Goal: Communication & Community: Answer question/provide support

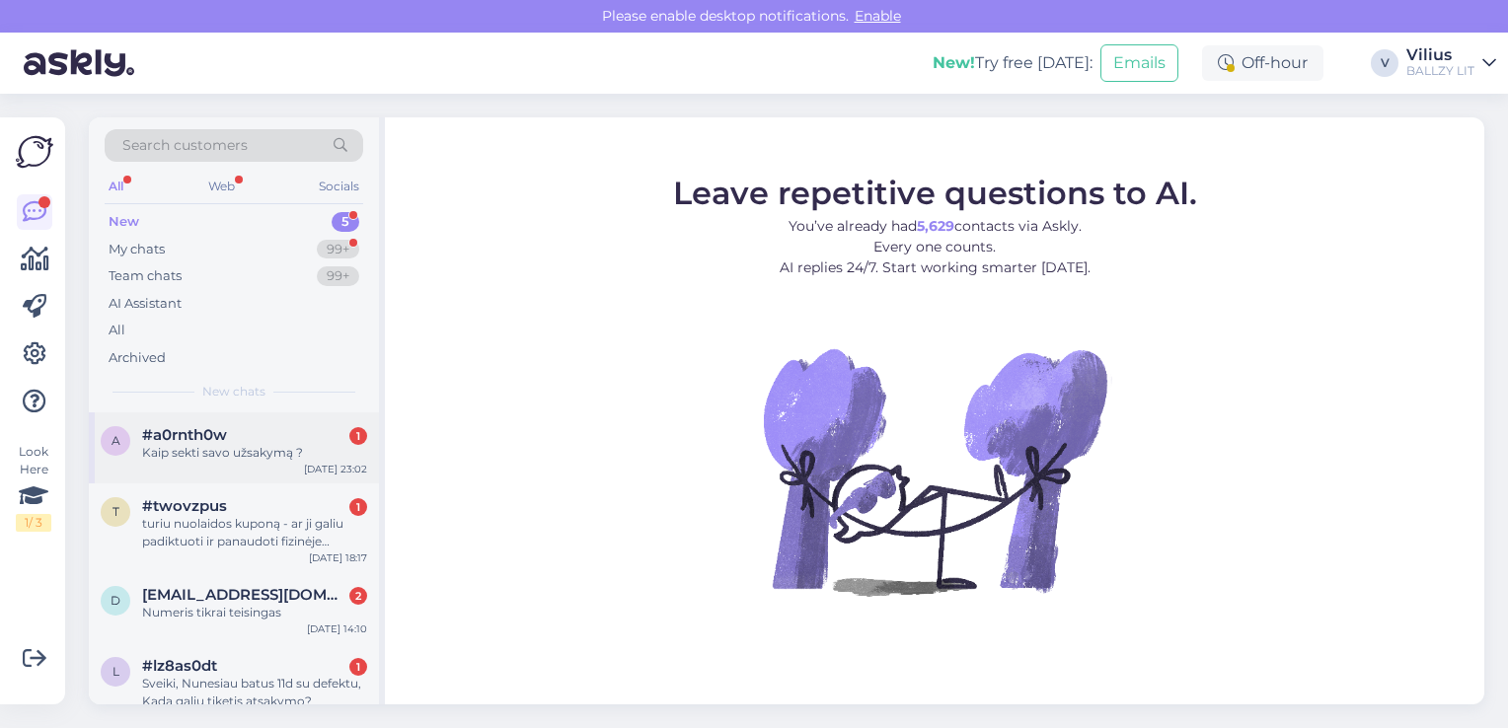
click at [273, 447] on div "Kaip sekti savo užsakymą ?" at bounding box center [254, 453] width 225 height 18
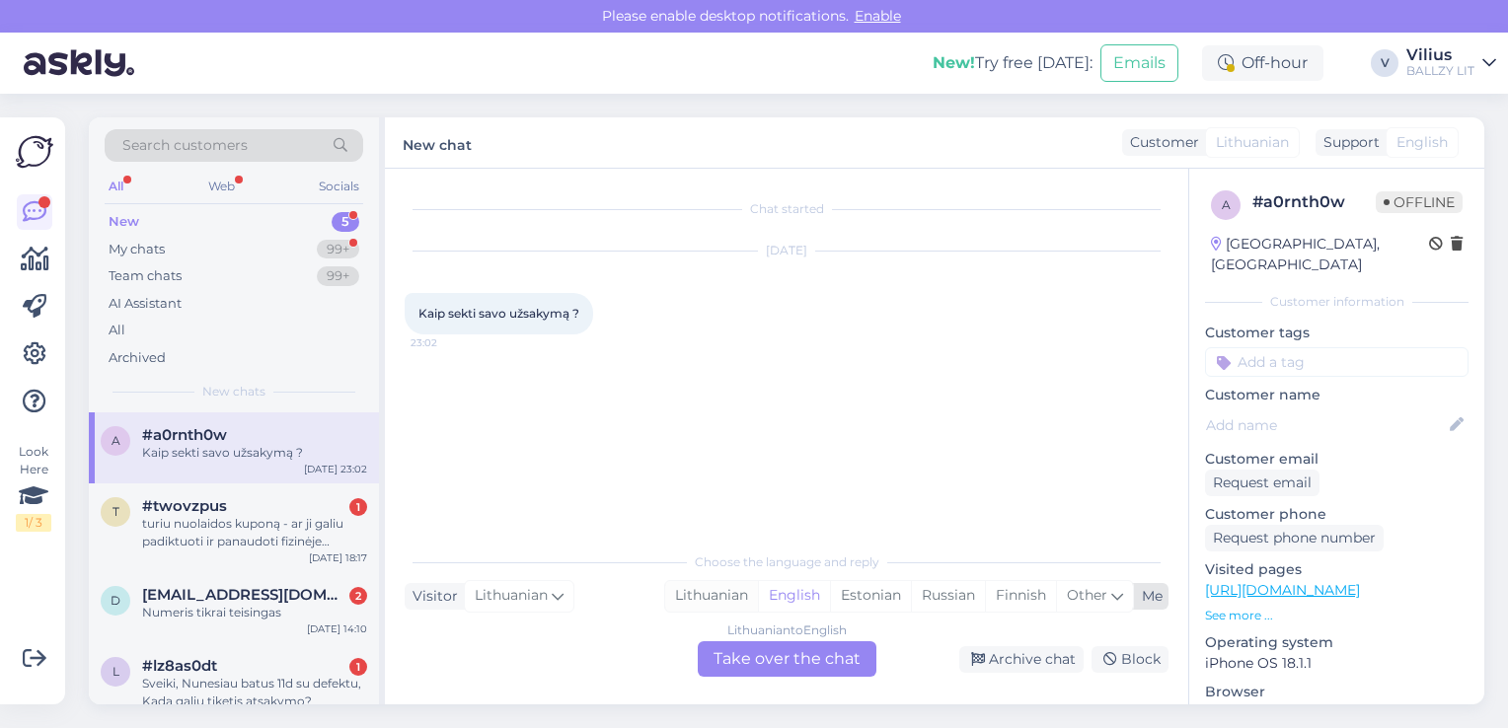
click at [704, 599] on div "Lithuanian" at bounding box center [711, 596] width 93 height 30
click at [754, 648] on div "Lithuanian to Lithuanian Take over the chat" at bounding box center [787, 659] width 179 height 36
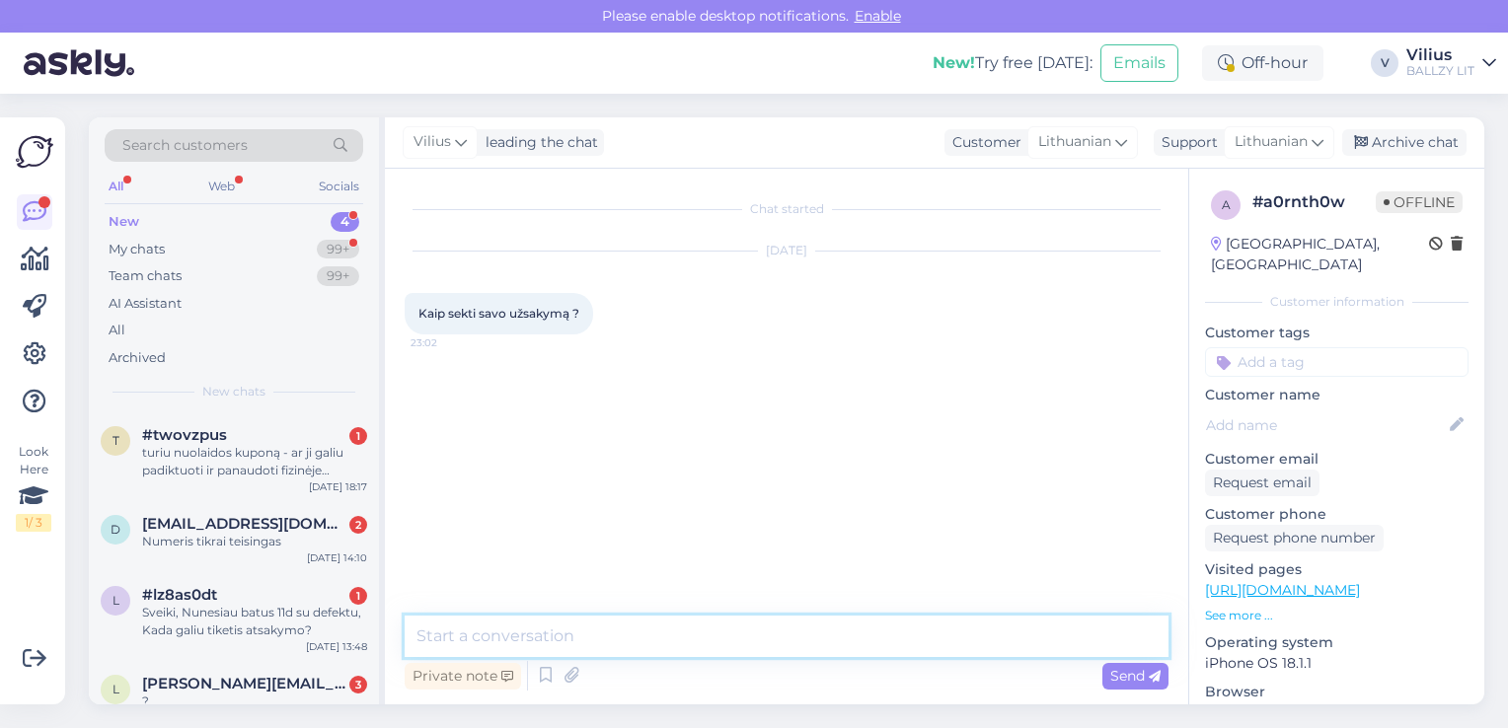
click at [703, 619] on textarea at bounding box center [787, 636] width 764 height 41
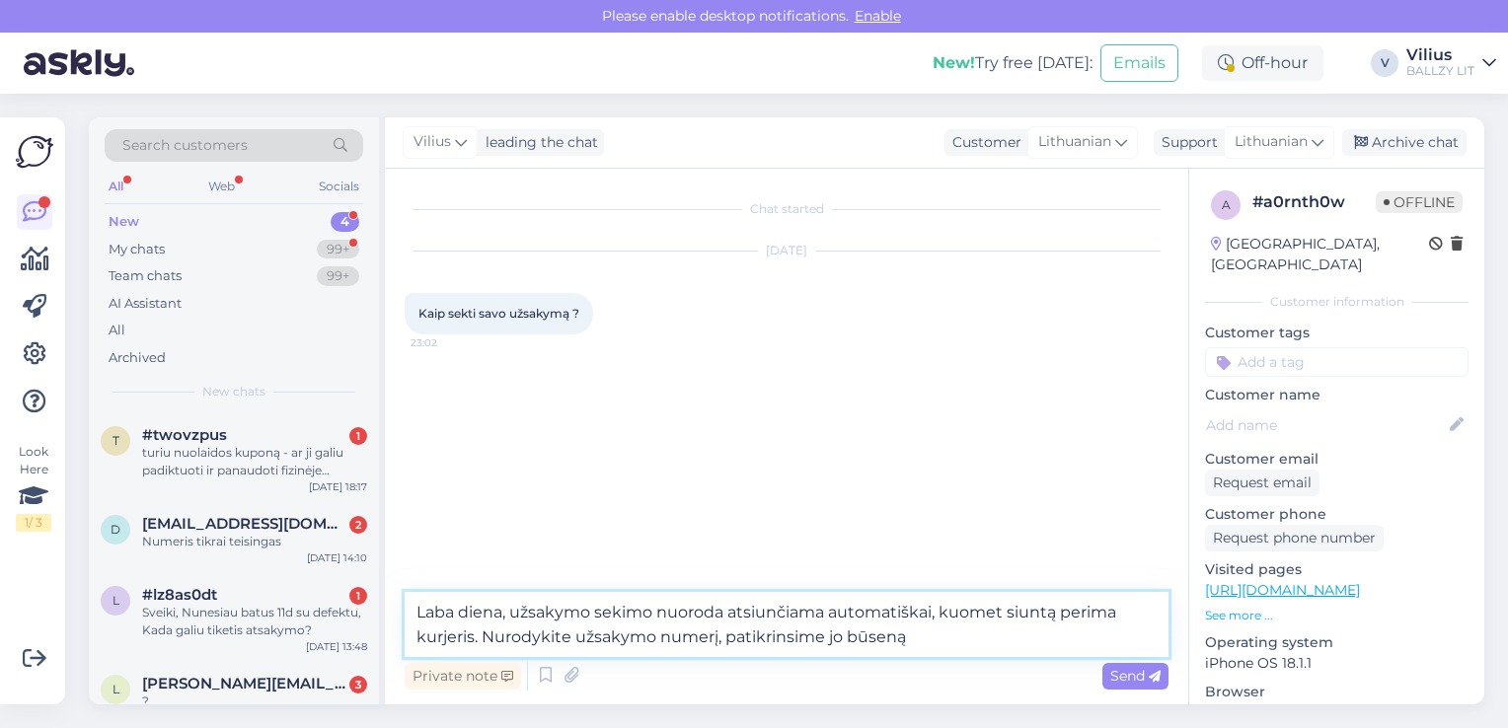
type textarea "Laba diena, užsakymo sekimo nuoroda atsiunčiama automatiškai, kuomet siuntą per…"
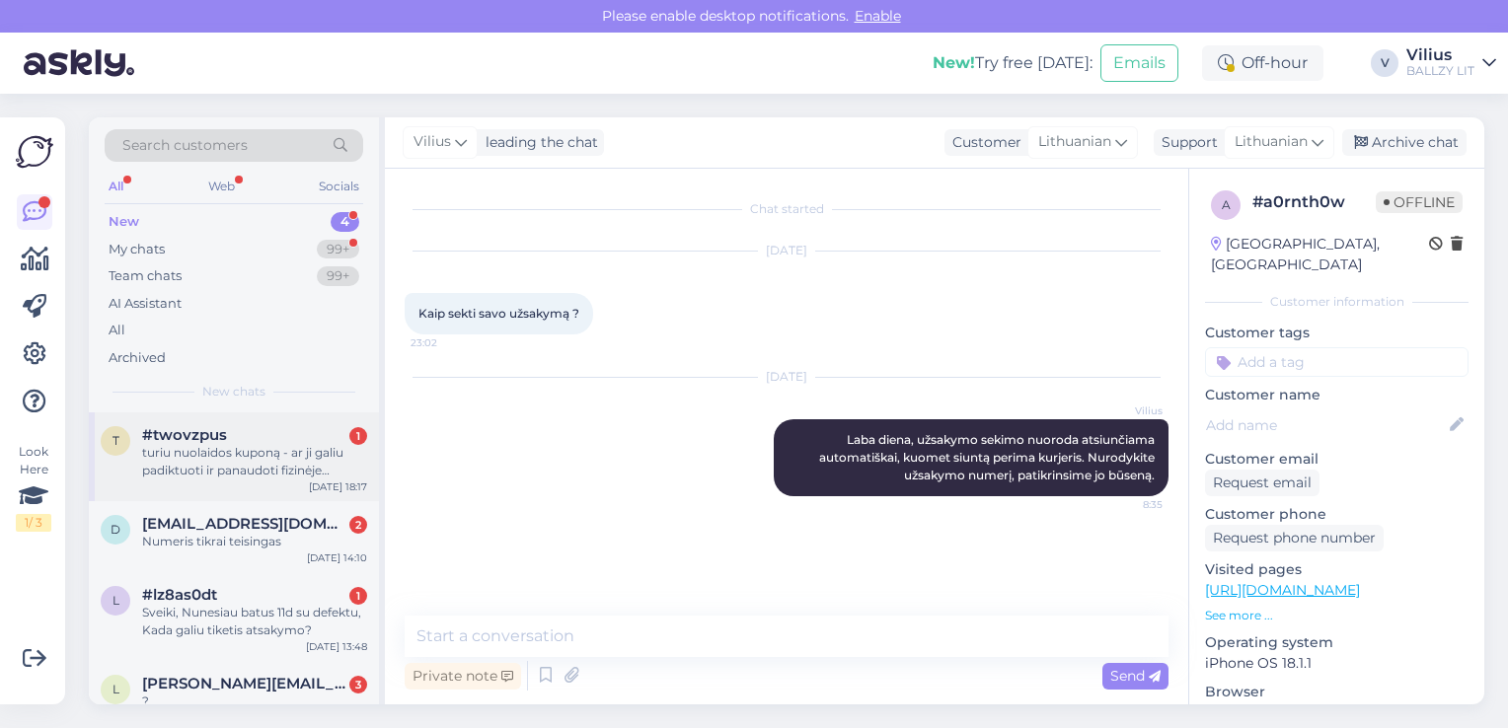
click at [216, 463] on div "turiu nuolaidos kuponą - ar ji galiu padiktuoti ir panaudoti fizinėje parduotuv…" at bounding box center [254, 462] width 225 height 36
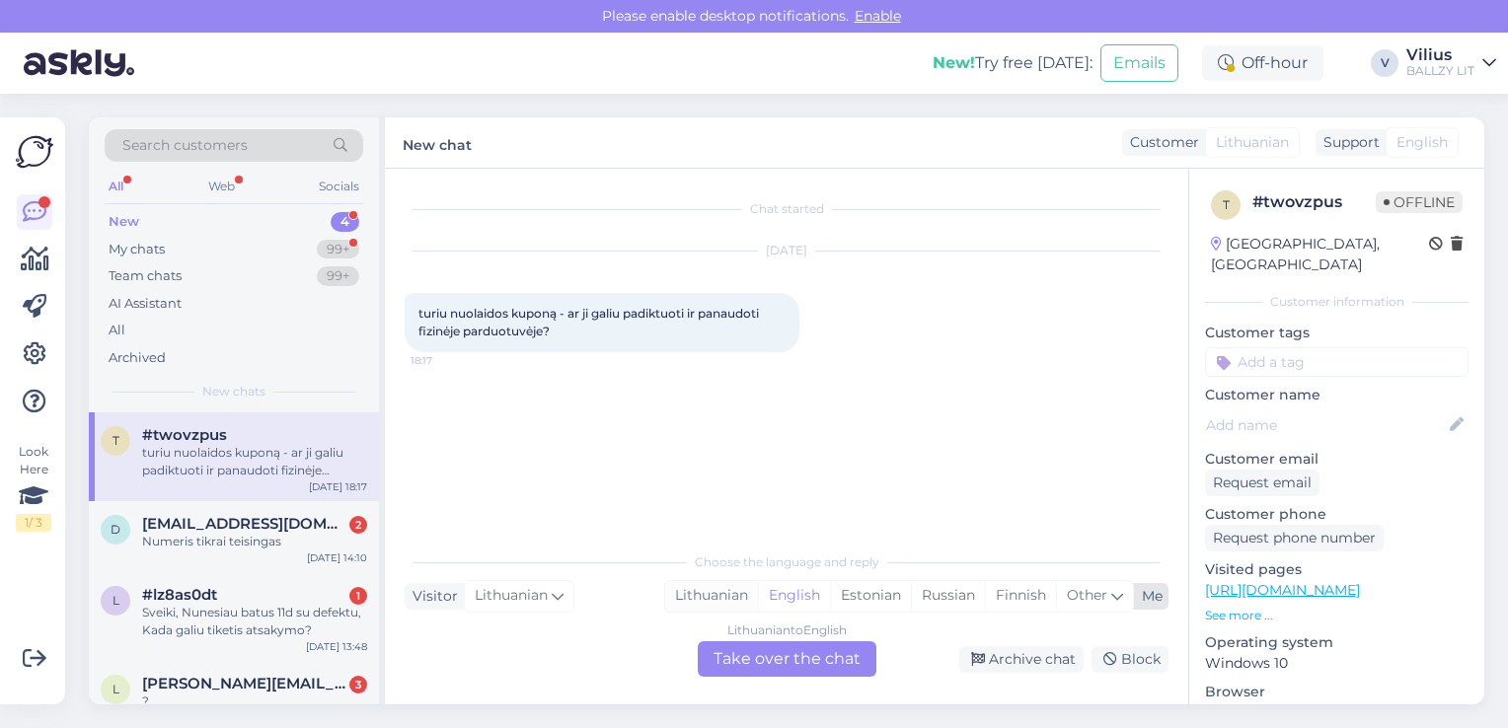
click at [720, 607] on div "Lithuanian" at bounding box center [711, 596] width 93 height 30
click at [766, 662] on div "Lithuanian to Lithuanian Take over the chat" at bounding box center [787, 659] width 179 height 36
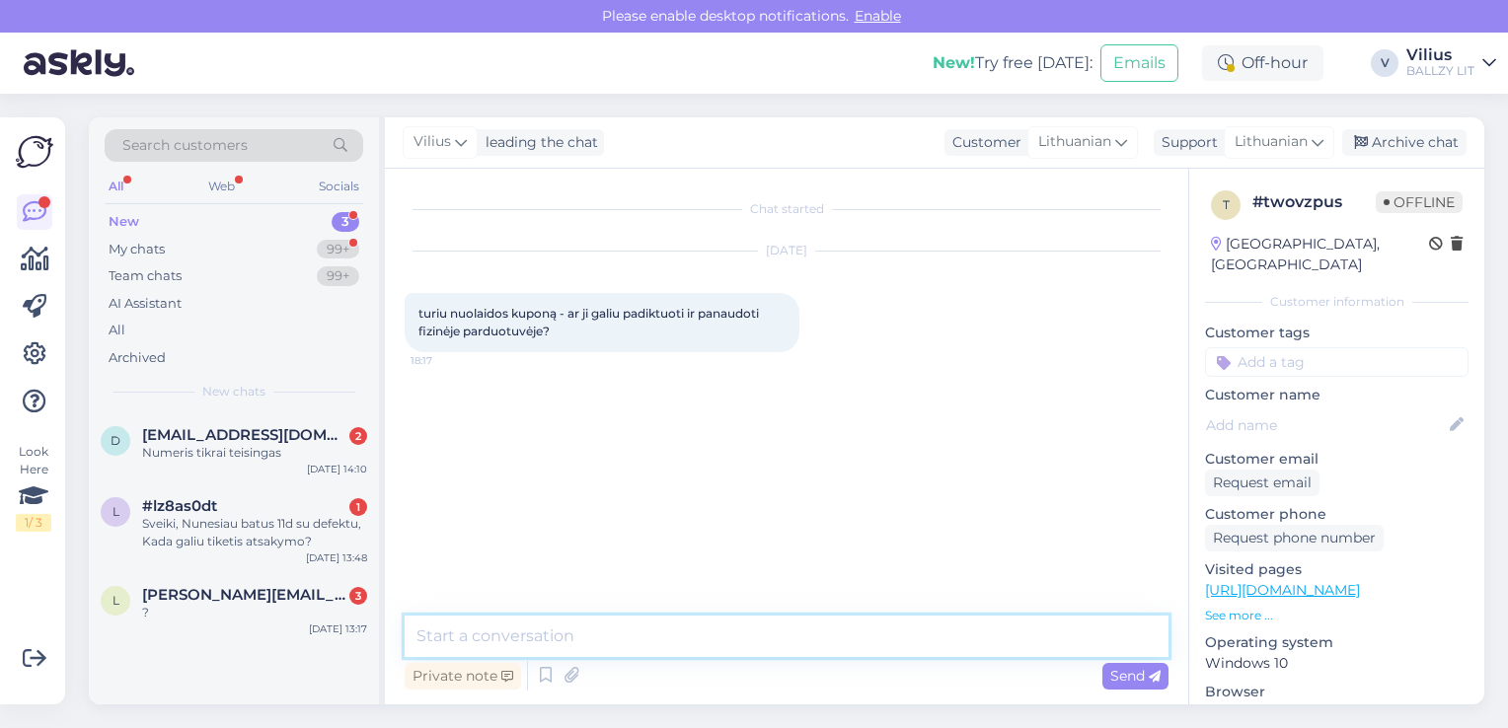
click at [734, 647] on textarea at bounding box center [787, 636] width 764 height 41
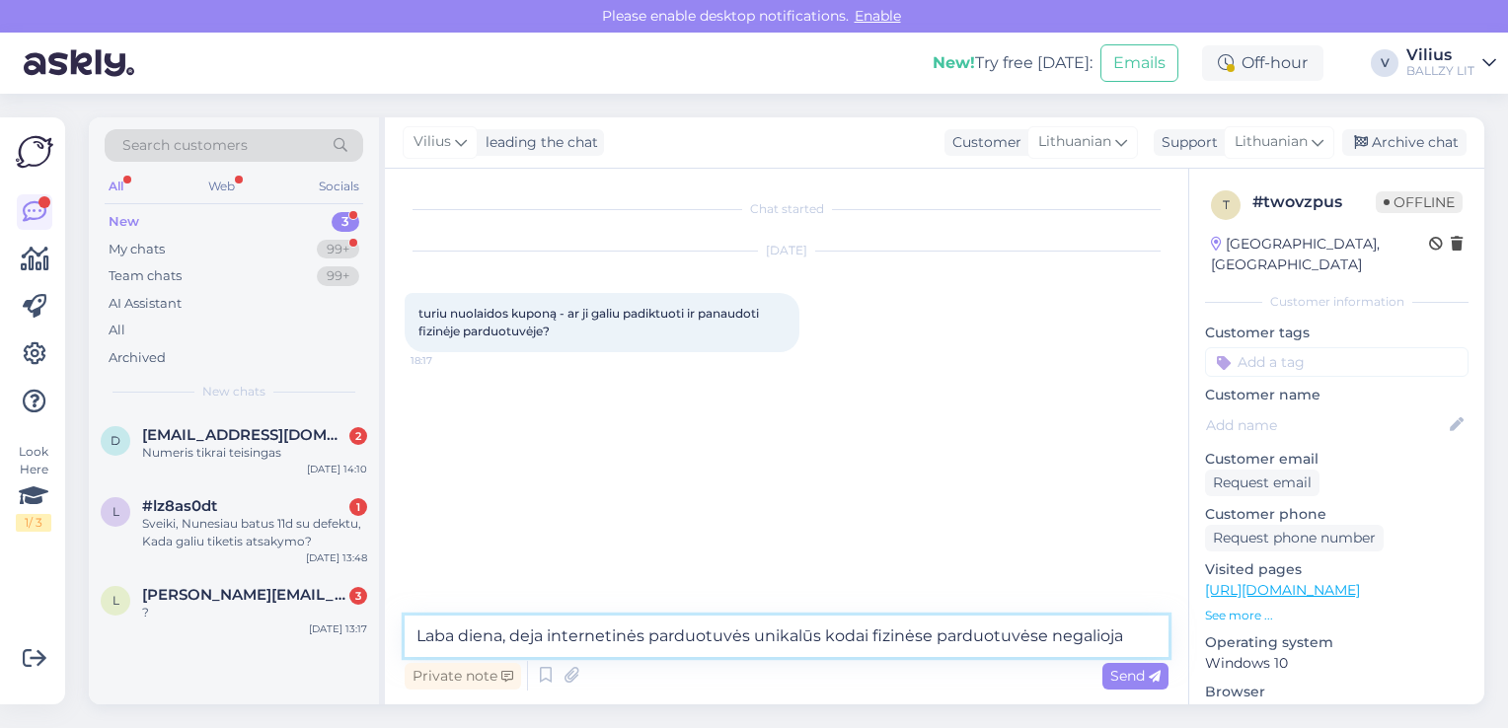
type textarea "Laba diena, deja internetinės parduotuvės unikalūs kodai fizinėse parduotuvėse …"
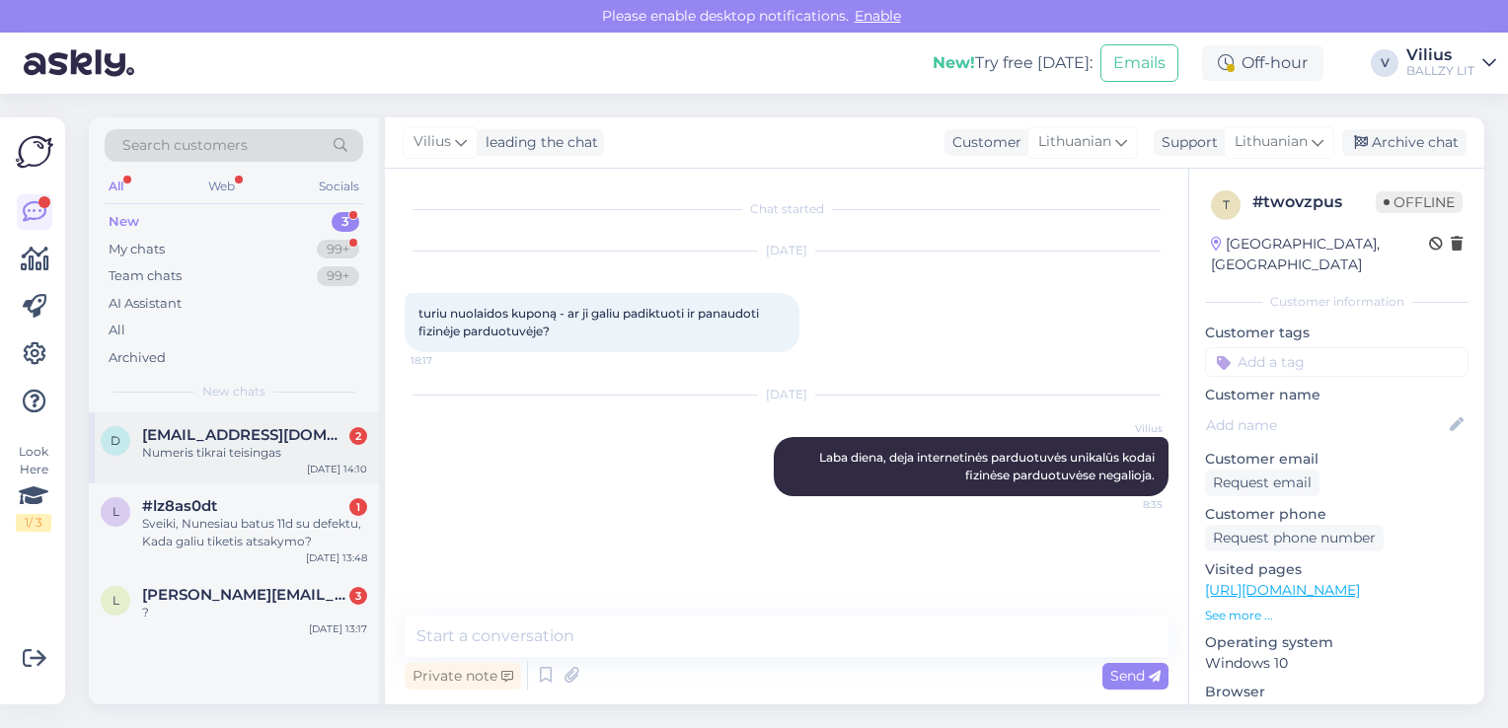
click at [285, 459] on div "Numeris tikrai teisingas" at bounding box center [254, 453] width 225 height 18
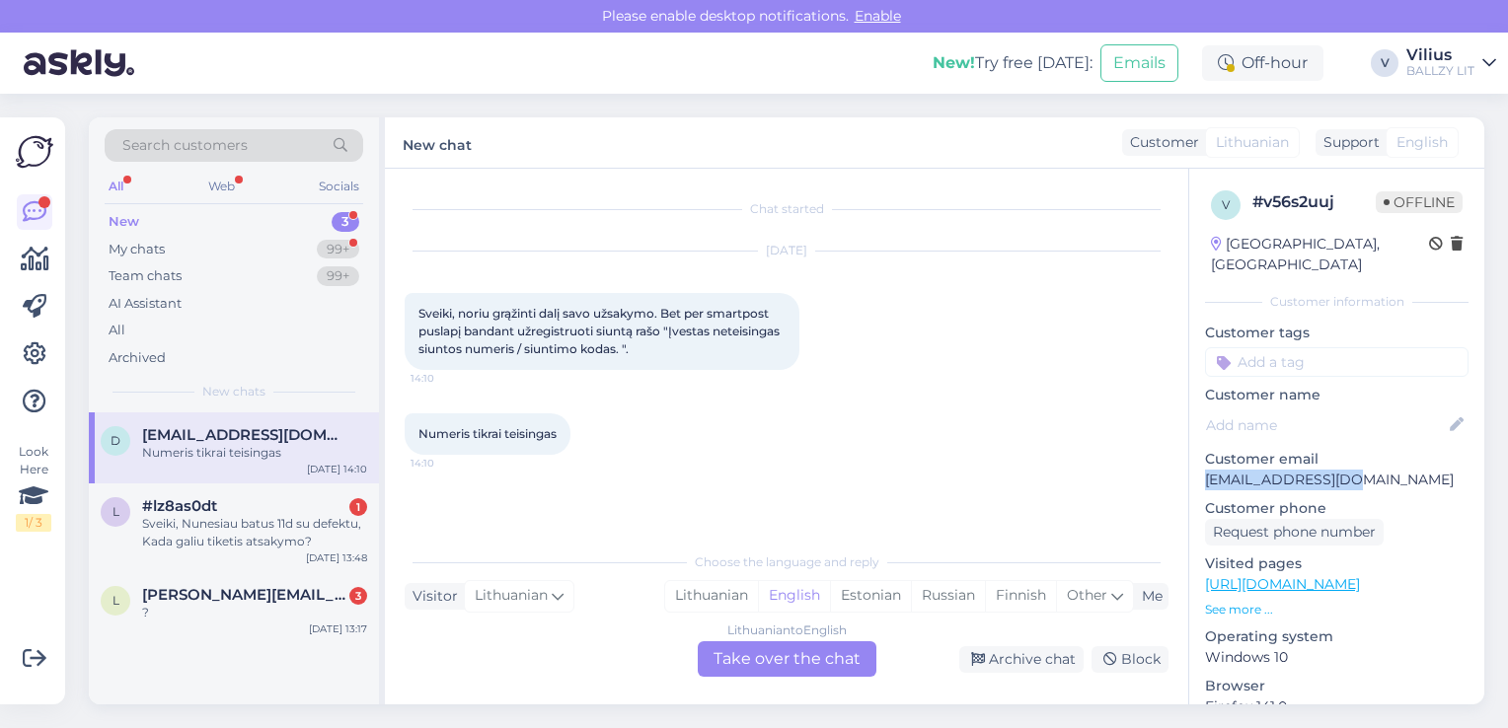
drag, startPoint x: 1207, startPoint y: 460, endPoint x: 1354, endPoint y: 454, distance: 147.1
click at [1354, 470] on p "[EMAIL_ADDRESS][DOMAIN_NAME]" at bounding box center [1336, 480] width 263 height 21
copy p "[EMAIL_ADDRESS][DOMAIN_NAME]"
click at [232, 526] on div "Sveiki, Nunesiau batus 11d su defektu, Kada galiu tiketis atsakymo?" at bounding box center [254, 533] width 225 height 36
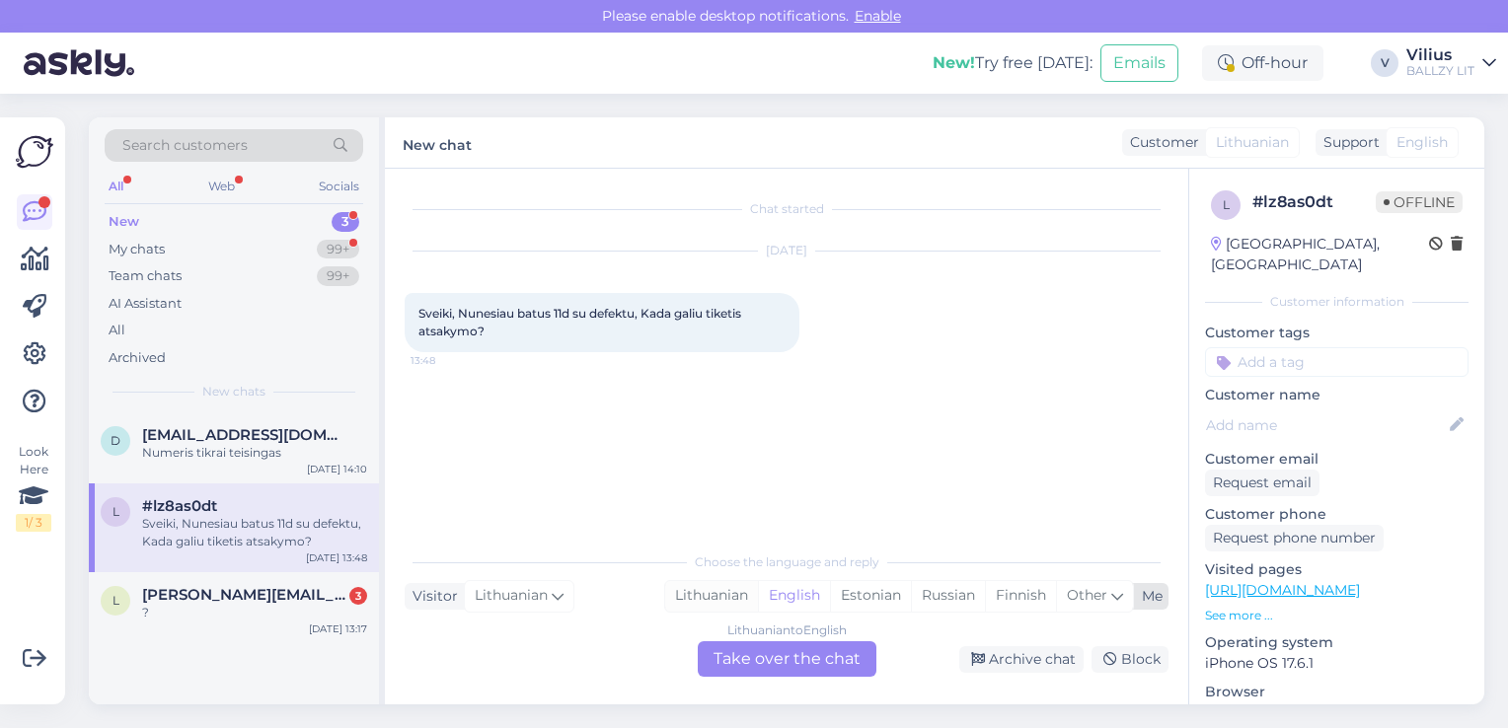
click at [709, 591] on div "Lithuanian" at bounding box center [711, 596] width 93 height 30
click at [746, 662] on div "Lithuanian to Lithuanian Take over the chat" at bounding box center [787, 659] width 179 height 36
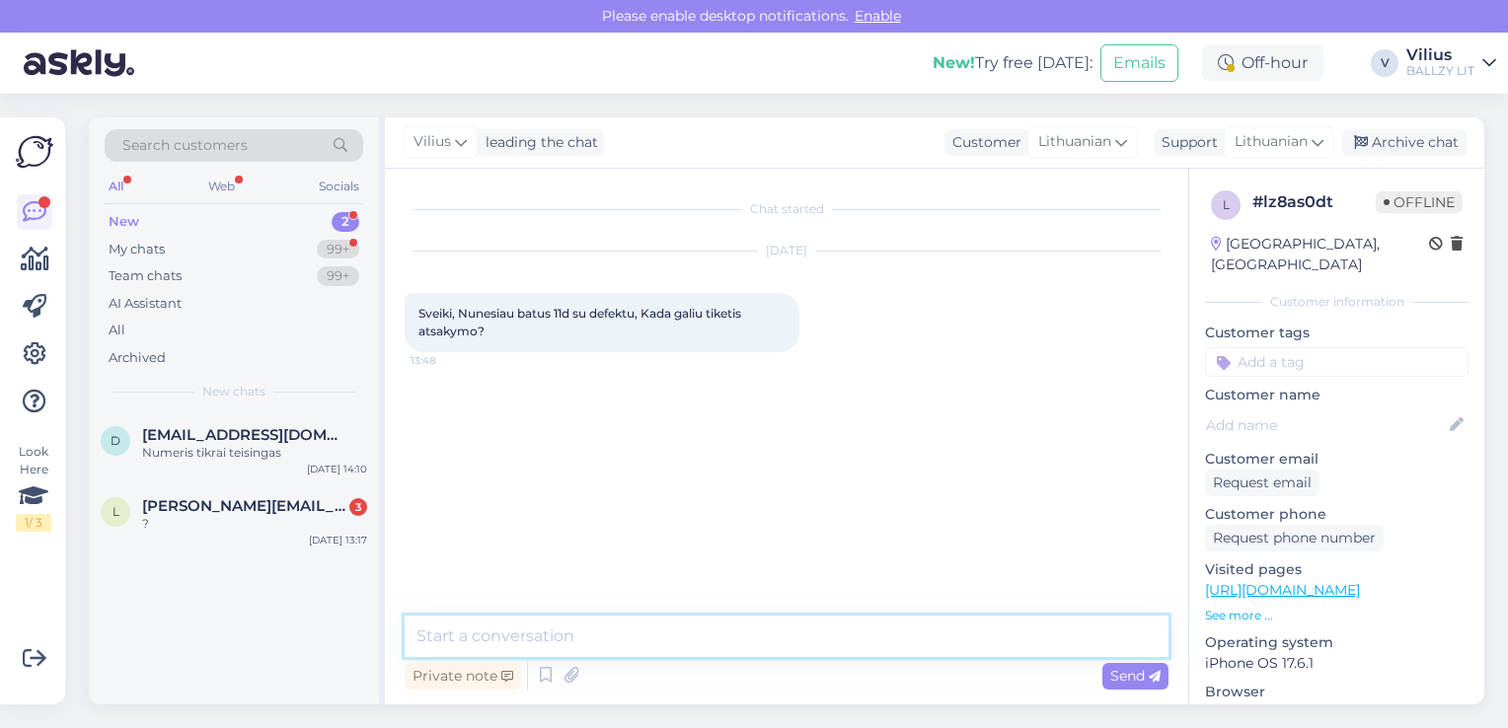
click at [742, 649] on textarea at bounding box center [787, 636] width 764 height 41
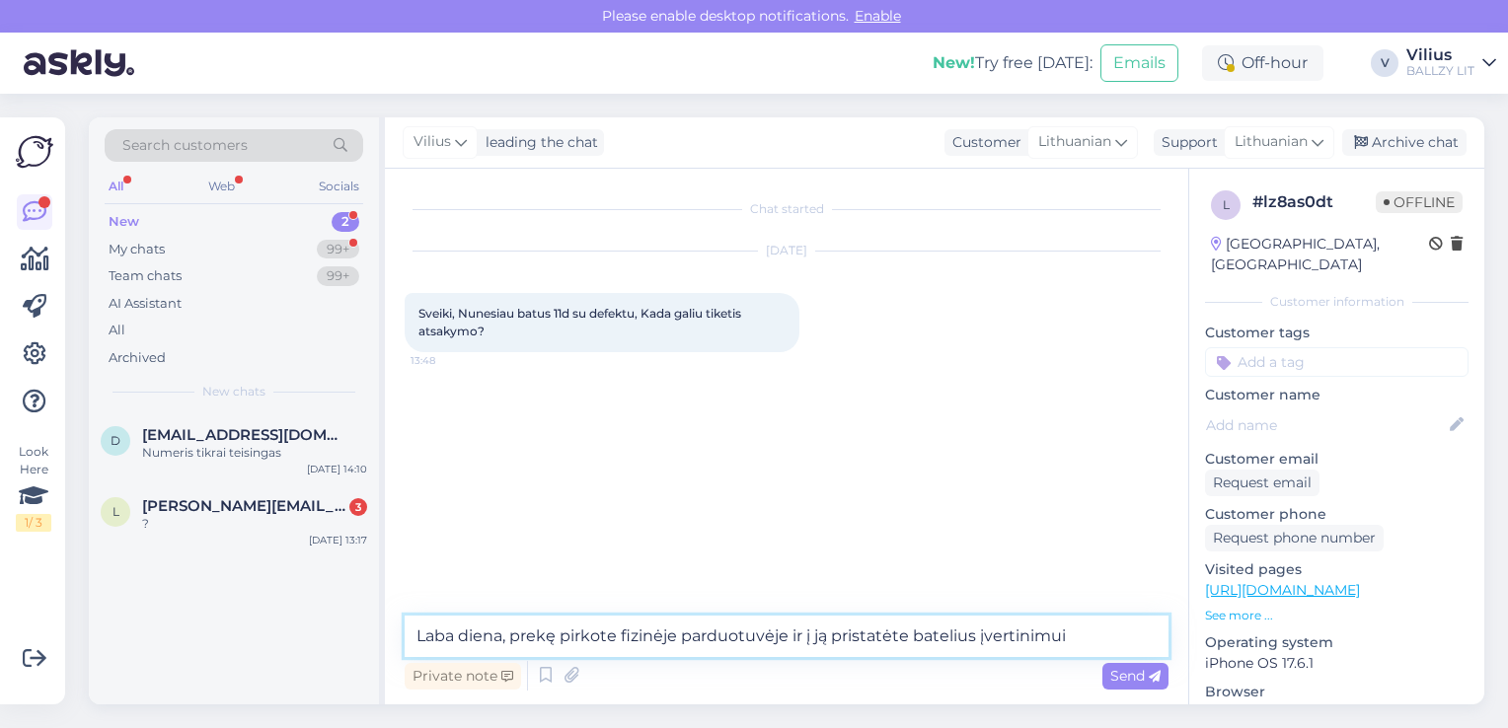
click at [515, 640] on textarea "Laba diena, prekę pirkote fizinėje parduotuvėje ir į ją pristatėte batelius įve…" at bounding box center [787, 636] width 764 height 41
click at [1087, 635] on textarea "Laba diena, jei prekę pirkote fizinėje parduotuvėje ir į ją pristatėte batelius…" at bounding box center [787, 636] width 764 height 41
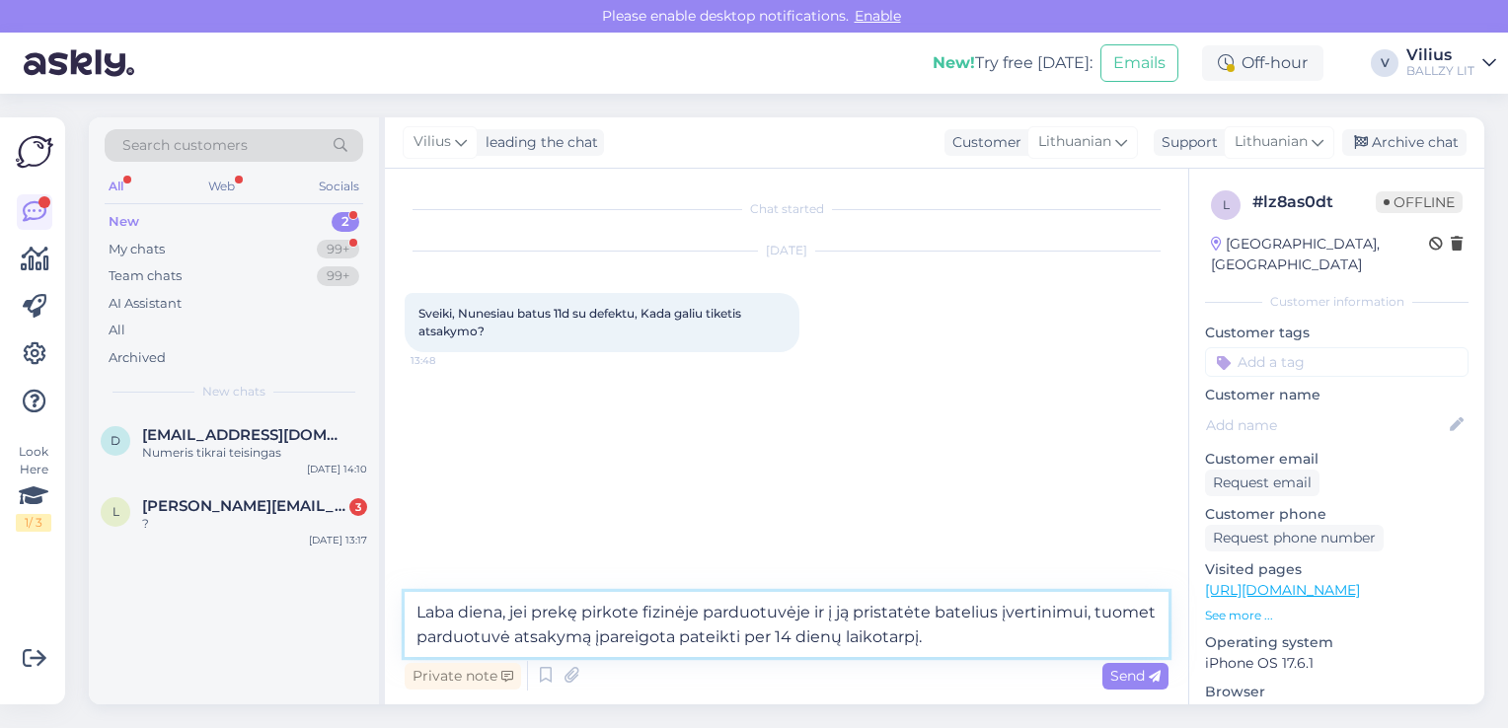
click at [591, 643] on textarea "Laba diena, jei prekę pirkote fizinėje parduotuvėje ir į ją pristatėte batelius…" at bounding box center [787, 624] width 764 height 65
type textarea "Laba diena, jei prekę pirkote fizinėje parduotuvėje ir į ją pristatėte batelius…"
click at [1127, 679] on span "Send" at bounding box center [1135, 676] width 50 height 18
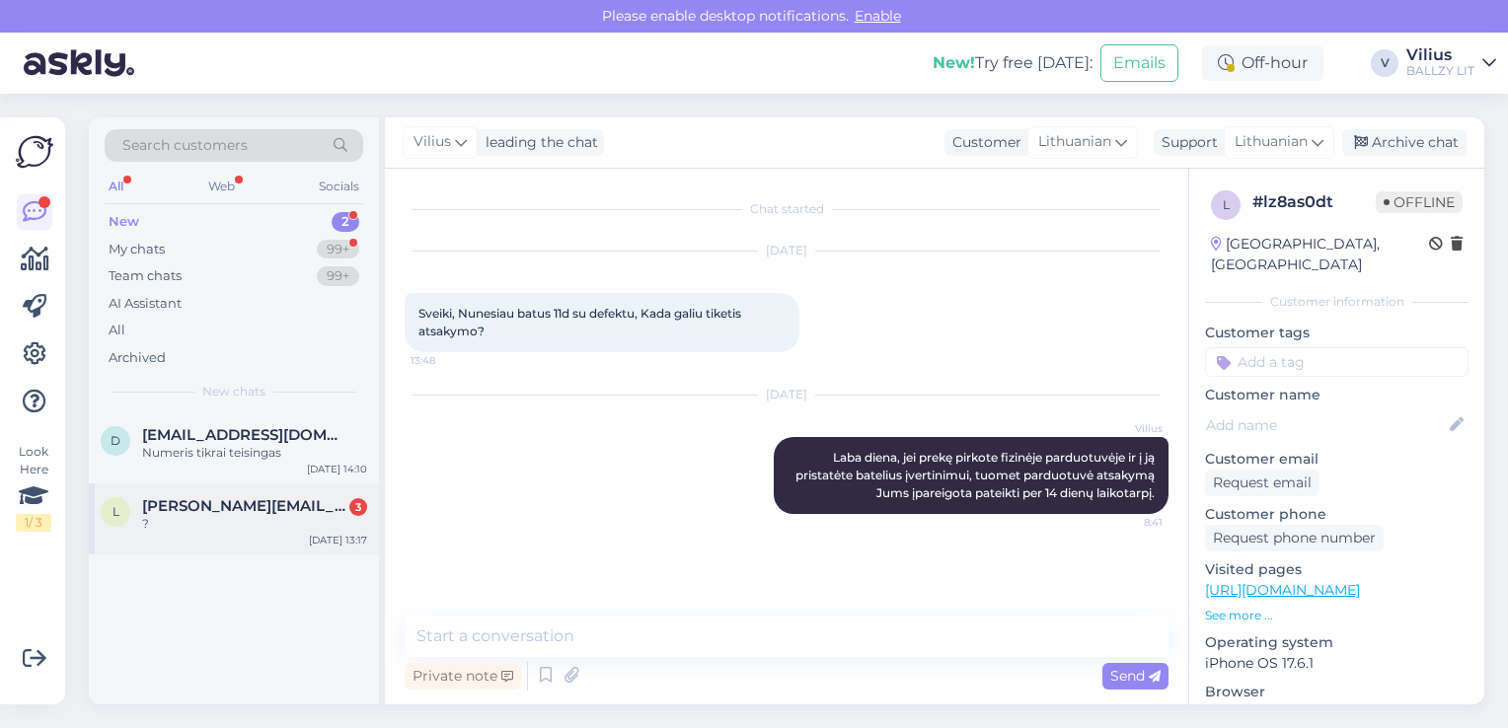
click at [241, 523] on div "?" at bounding box center [254, 524] width 225 height 18
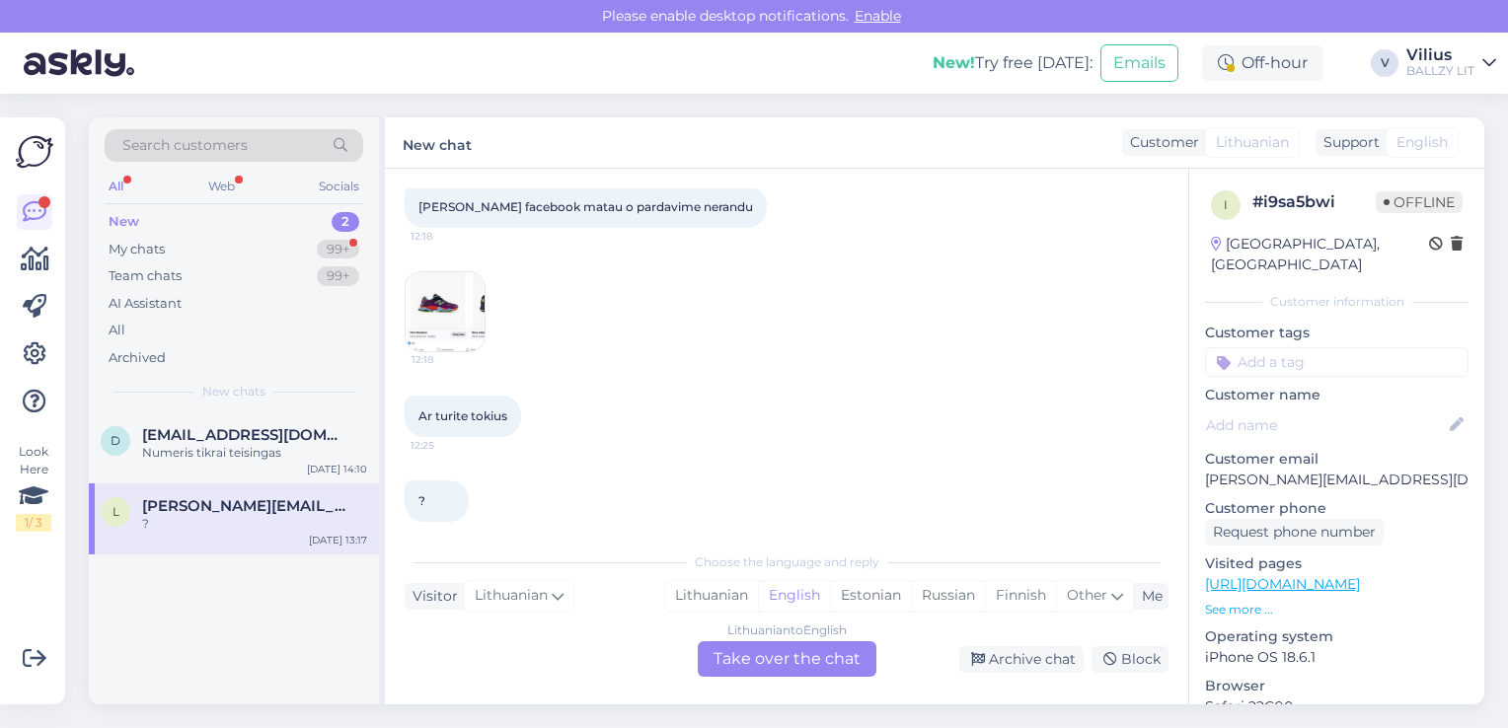
scroll to position [125, 0]
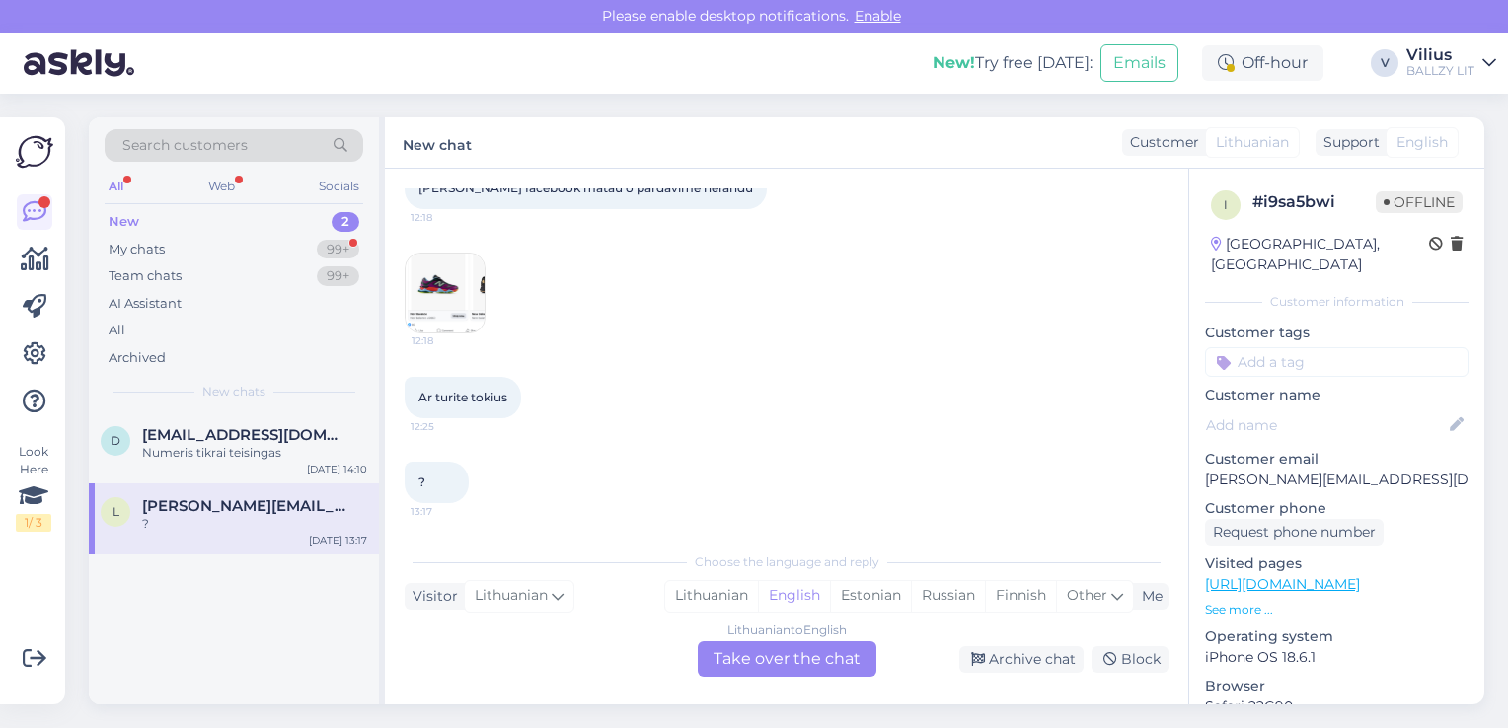
click at [1360, 575] on link "[URL][DOMAIN_NAME]" at bounding box center [1282, 584] width 155 height 18
click at [723, 588] on div "Lithuanian" at bounding box center [711, 596] width 93 height 30
click at [777, 660] on div "Lithuanian to Lithuanian Take over the chat" at bounding box center [787, 659] width 179 height 36
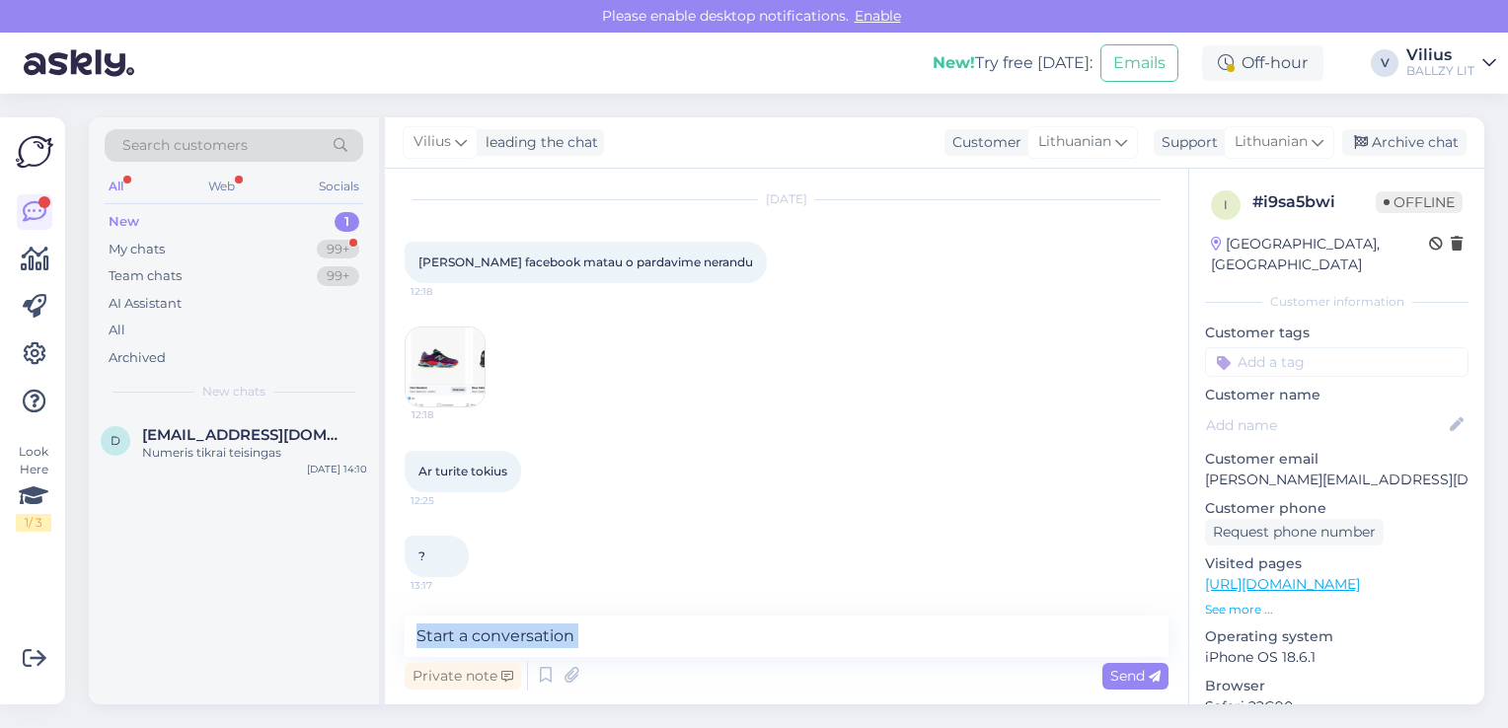
drag, startPoint x: 744, startPoint y: 659, endPoint x: 717, endPoint y: 648, distance: 28.8
click at [717, 648] on div "Private note Send" at bounding box center [787, 655] width 764 height 79
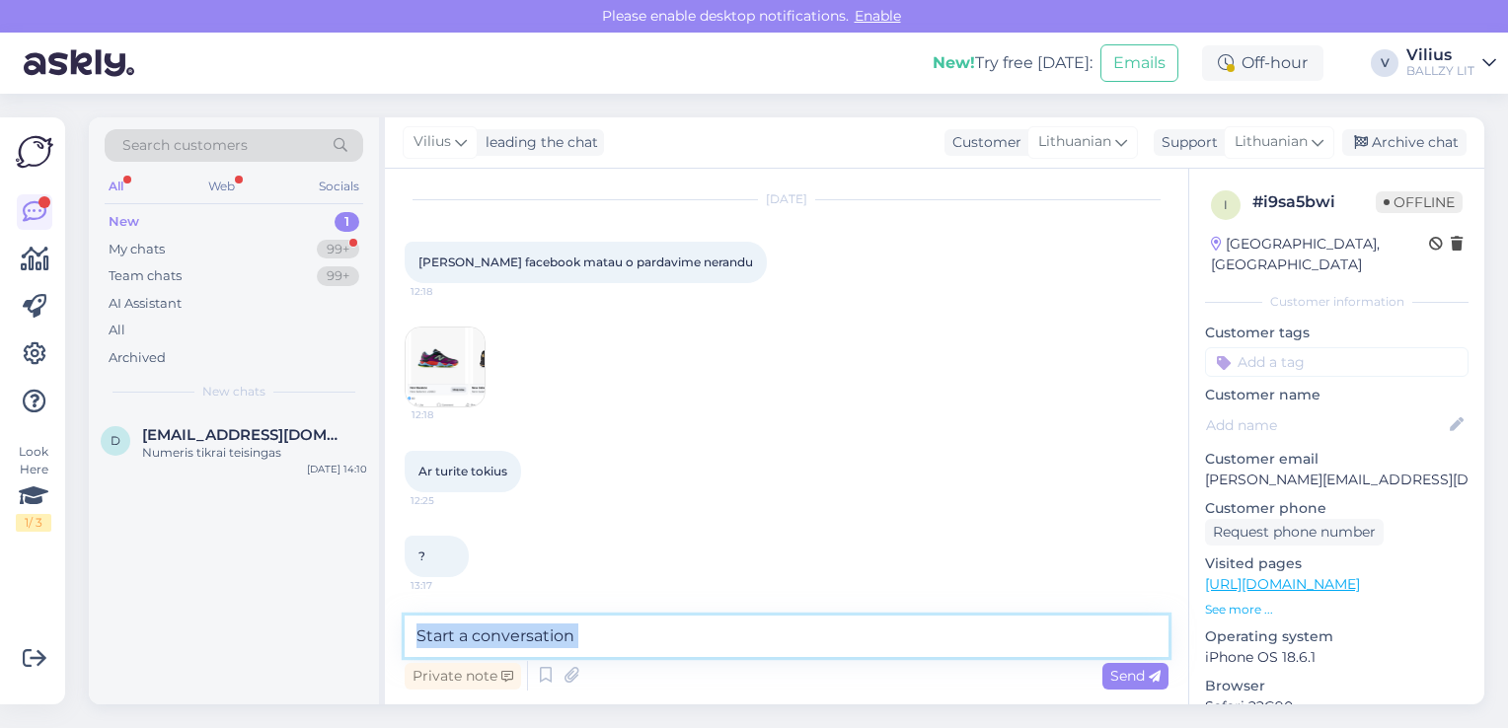
click at [717, 648] on textarea at bounding box center [787, 636] width 764 height 41
type textarea "K"
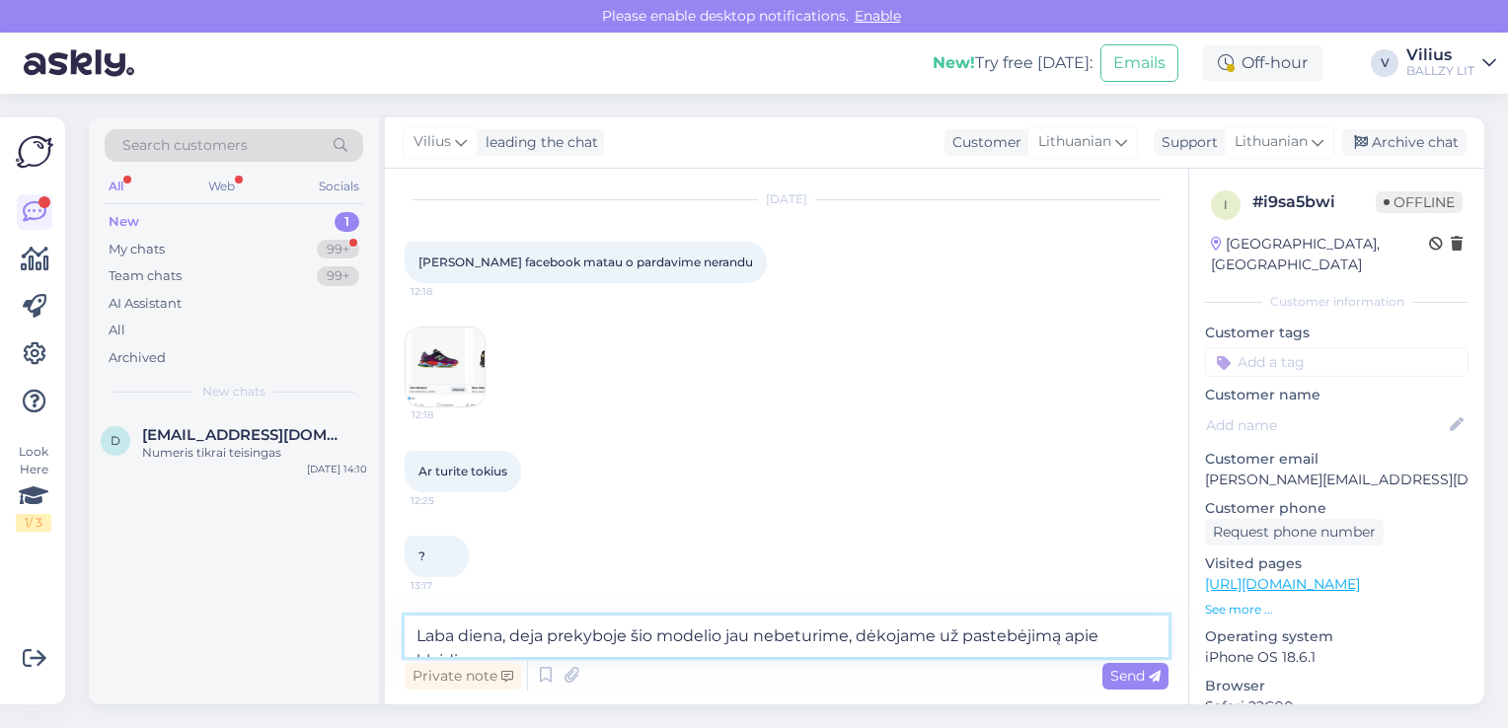
scroll to position [75, 0]
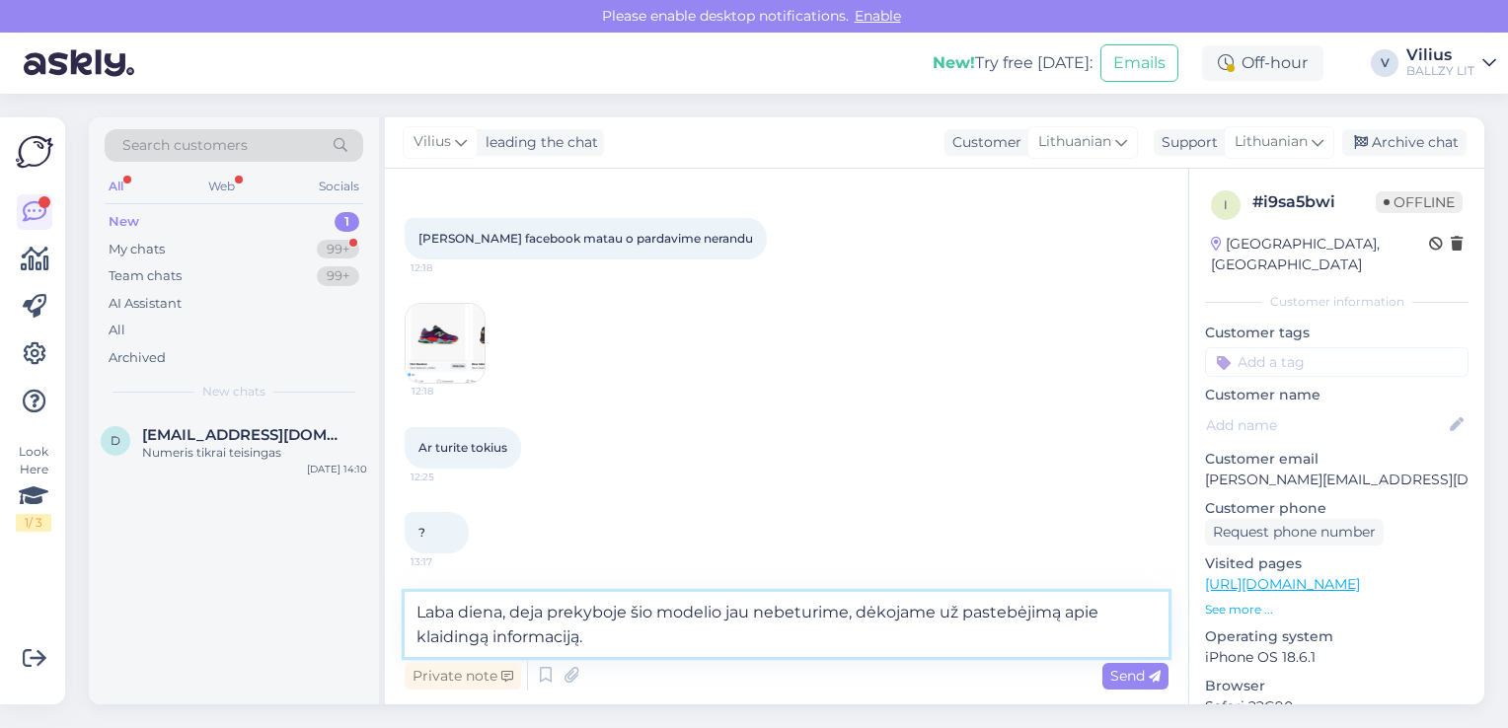
type textarea "Laba diena, deja prekyboje šio modelio jau nebeturime, dėkojame už pastebėjimą …"
click at [446, 335] on img at bounding box center [445, 343] width 79 height 79
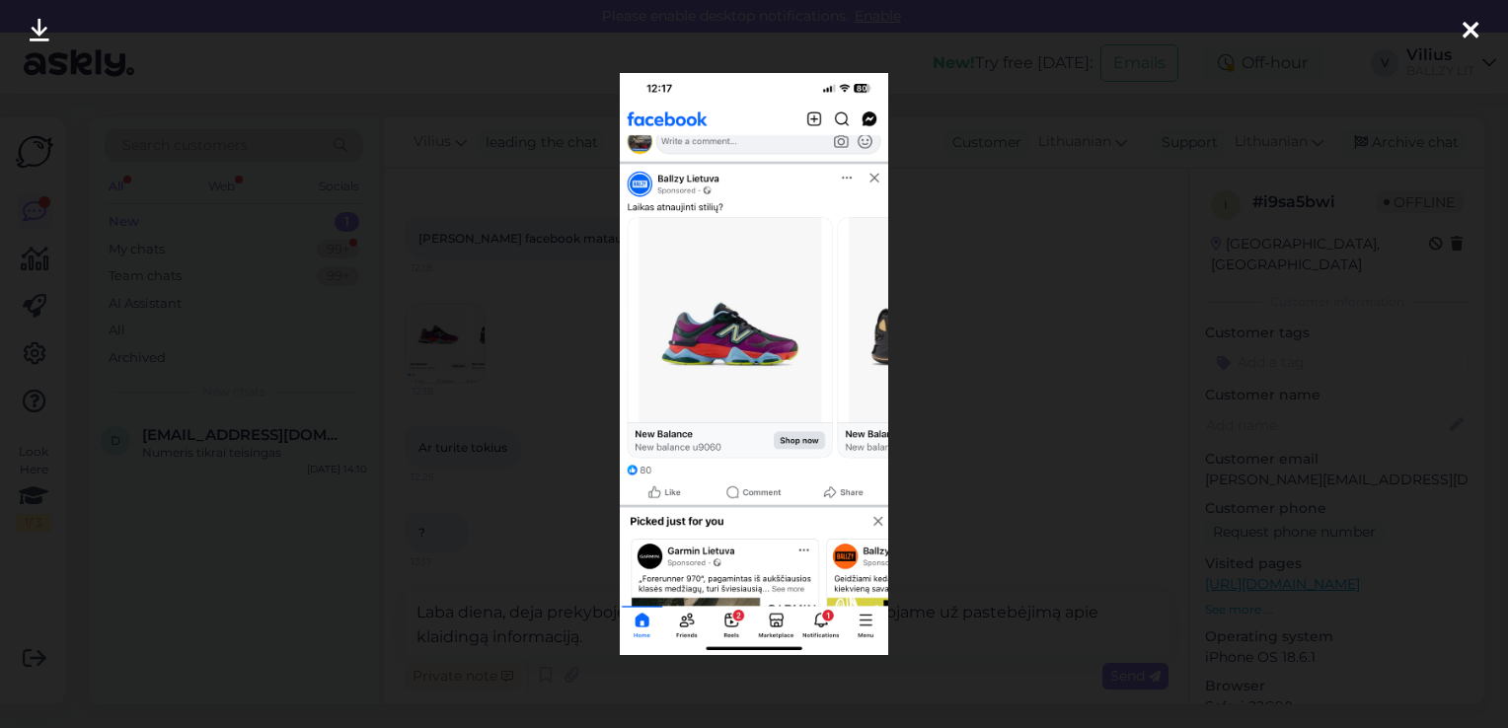
click at [538, 346] on div at bounding box center [754, 364] width 1508 height 728
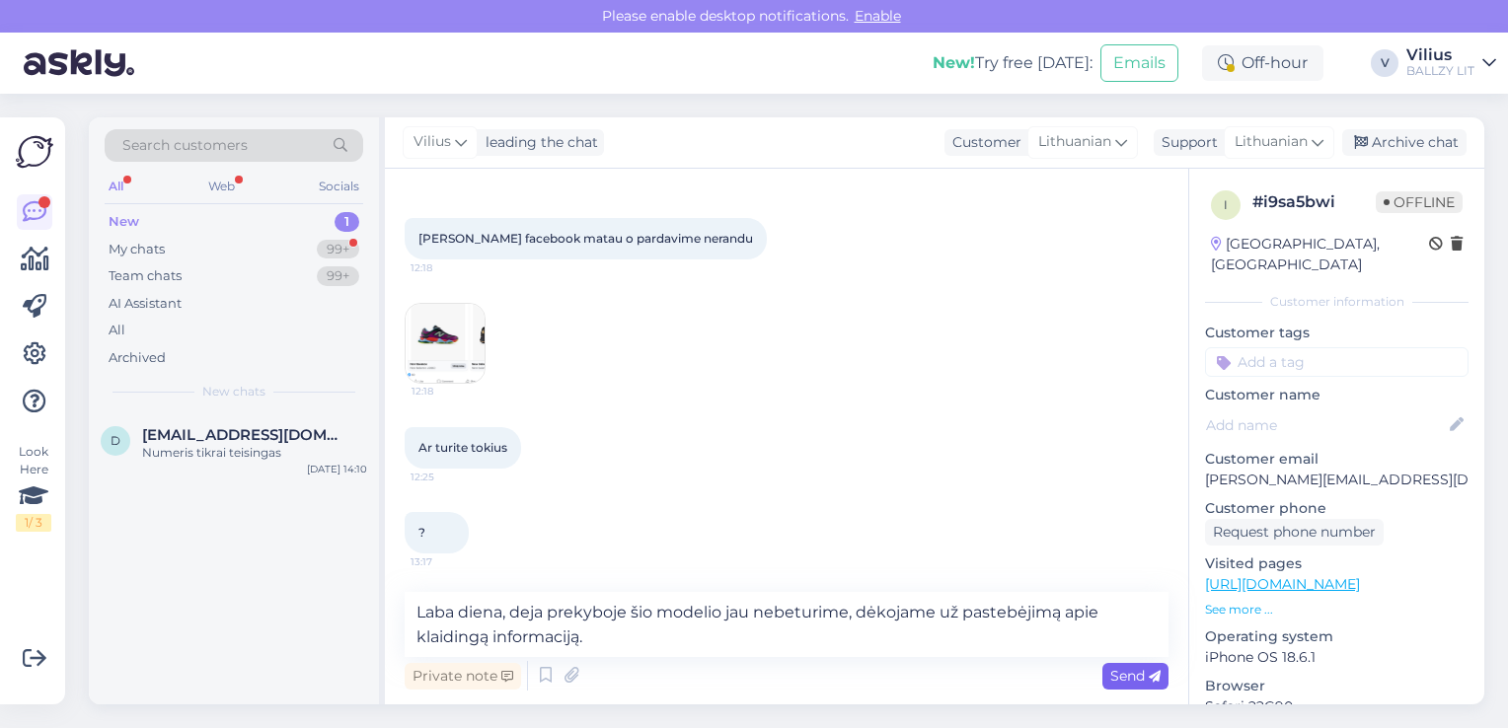
click at [1123, 673] on span "Send" at bounding box center [1135, 676] width 50 height 18
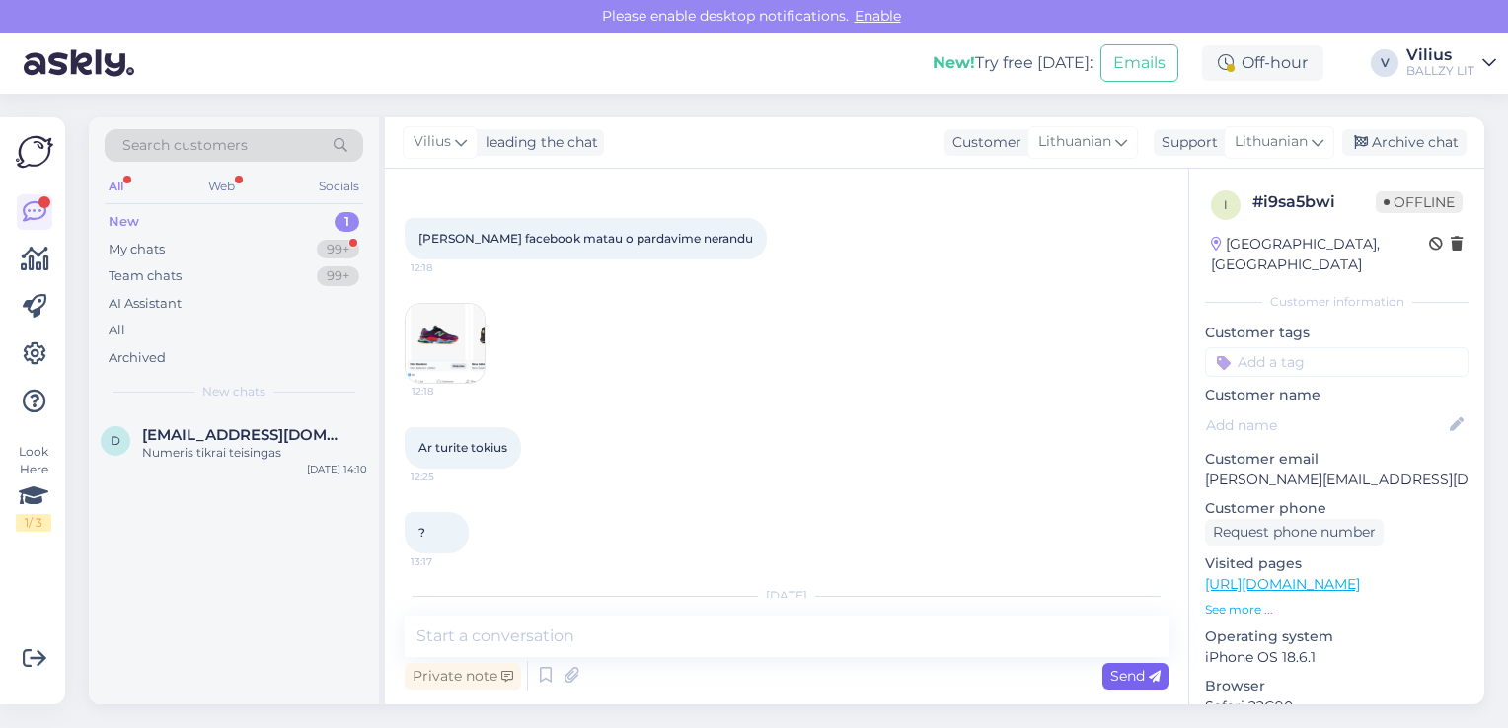
scroll to position [195, 0]
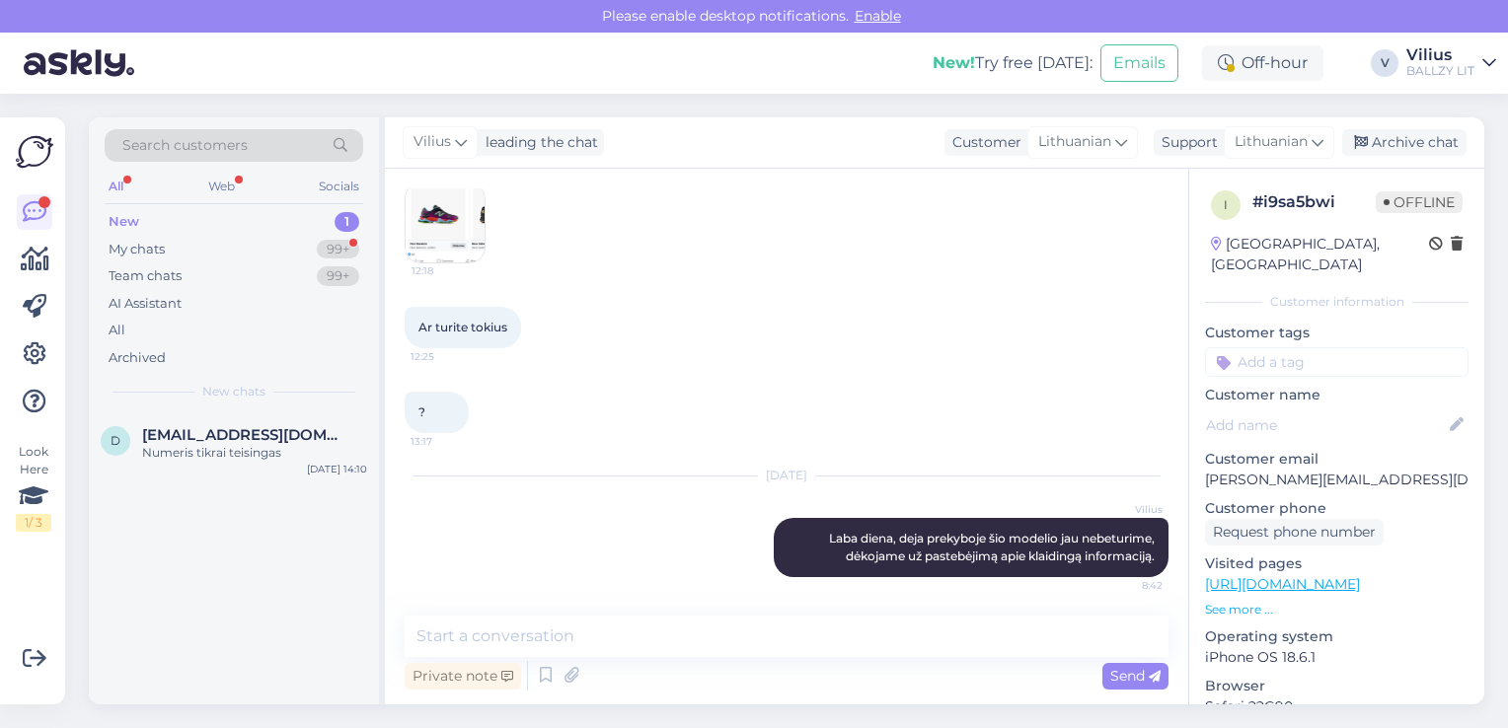
click at [452, 215] on img at bounding box center [445, 223] width 79 height 79
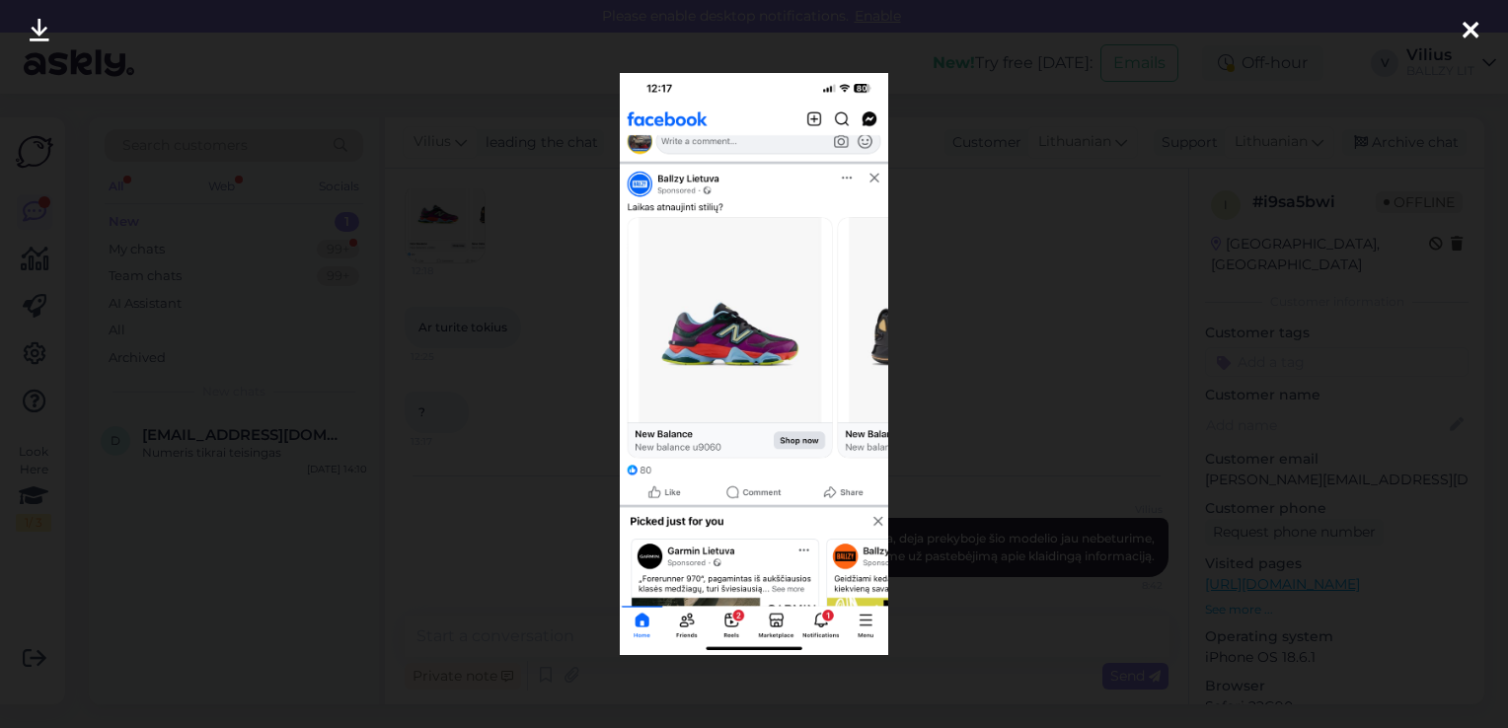
click at [977, 180] on div at bounding box center [754, 364] width 1508 height 728
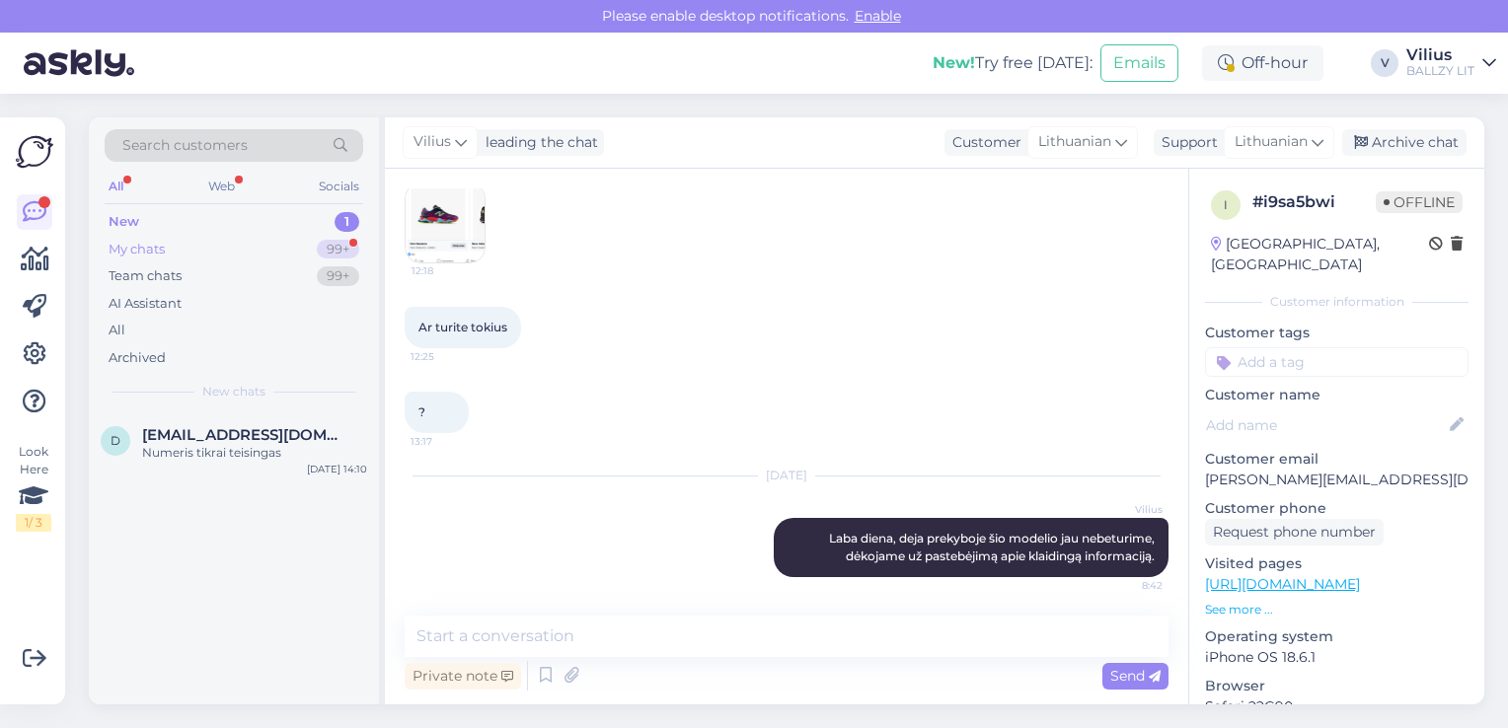
click at [242, 250] on div "My chats 99+" at bounding box center [234, 250] width 259 height 28
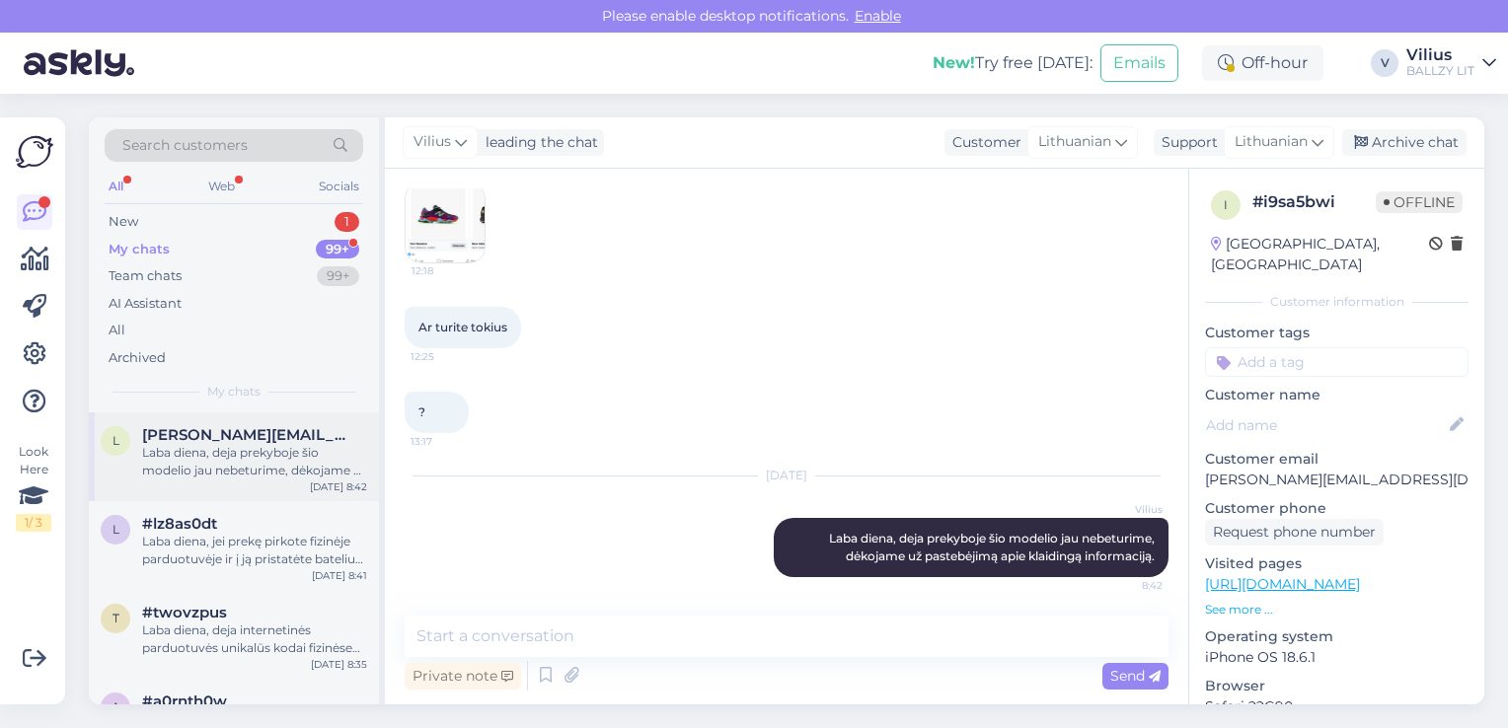
click at [245, 454] on div "Laba diena, deja prekyboje šio modelio jau nebeturime, dėkojame už pastebėjimą …" at bounding box center [254, 462] width 225 height 36
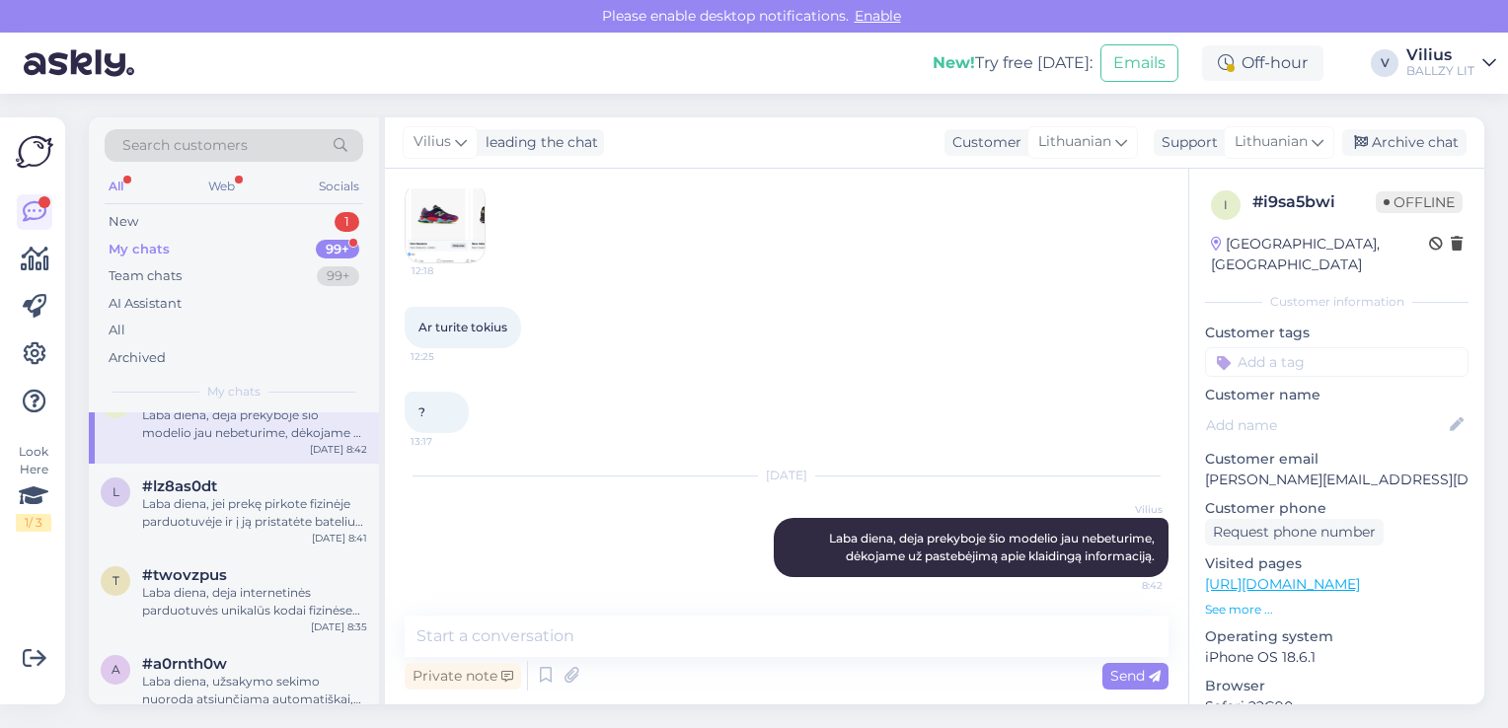
scroll to position [39, 0]
click at [202, 247] on div "My chats 99+" at bounding box center [234, 250] width 259 height 28
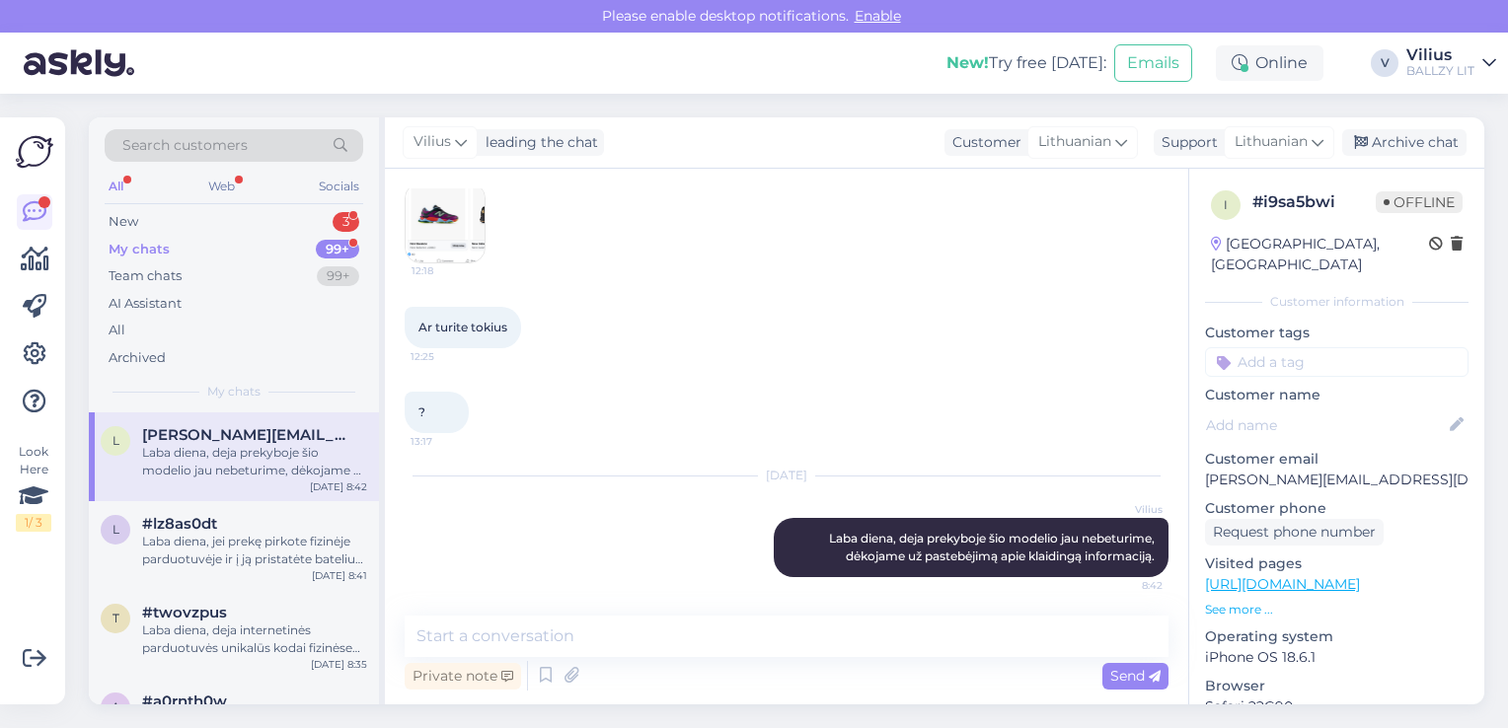
click at [240, 466] on div "Laba diena, deja prekyboje šio modelio jau nebeturime, dėkojame už pastebėjimą …" at bounding box center [254, 462] width 225 height 36
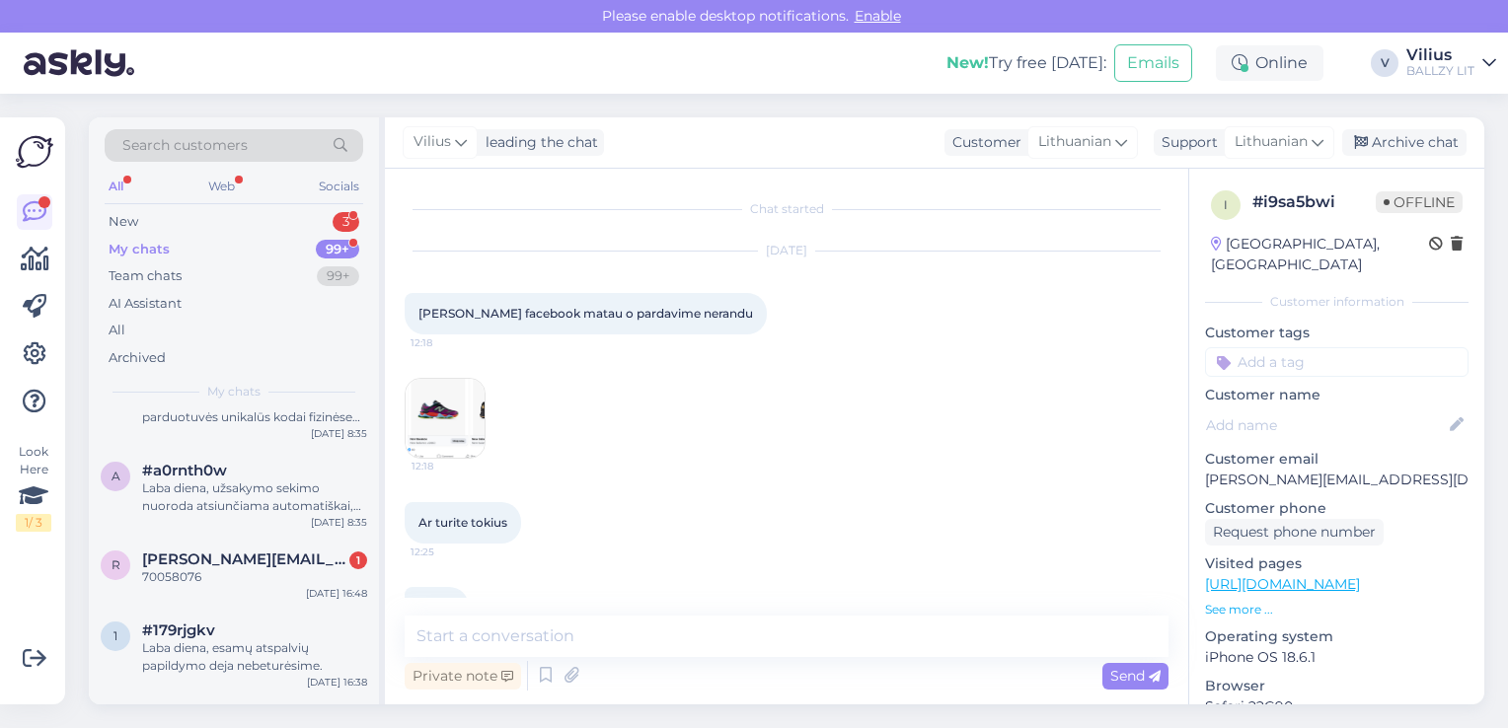
scroll to position [276, 0]
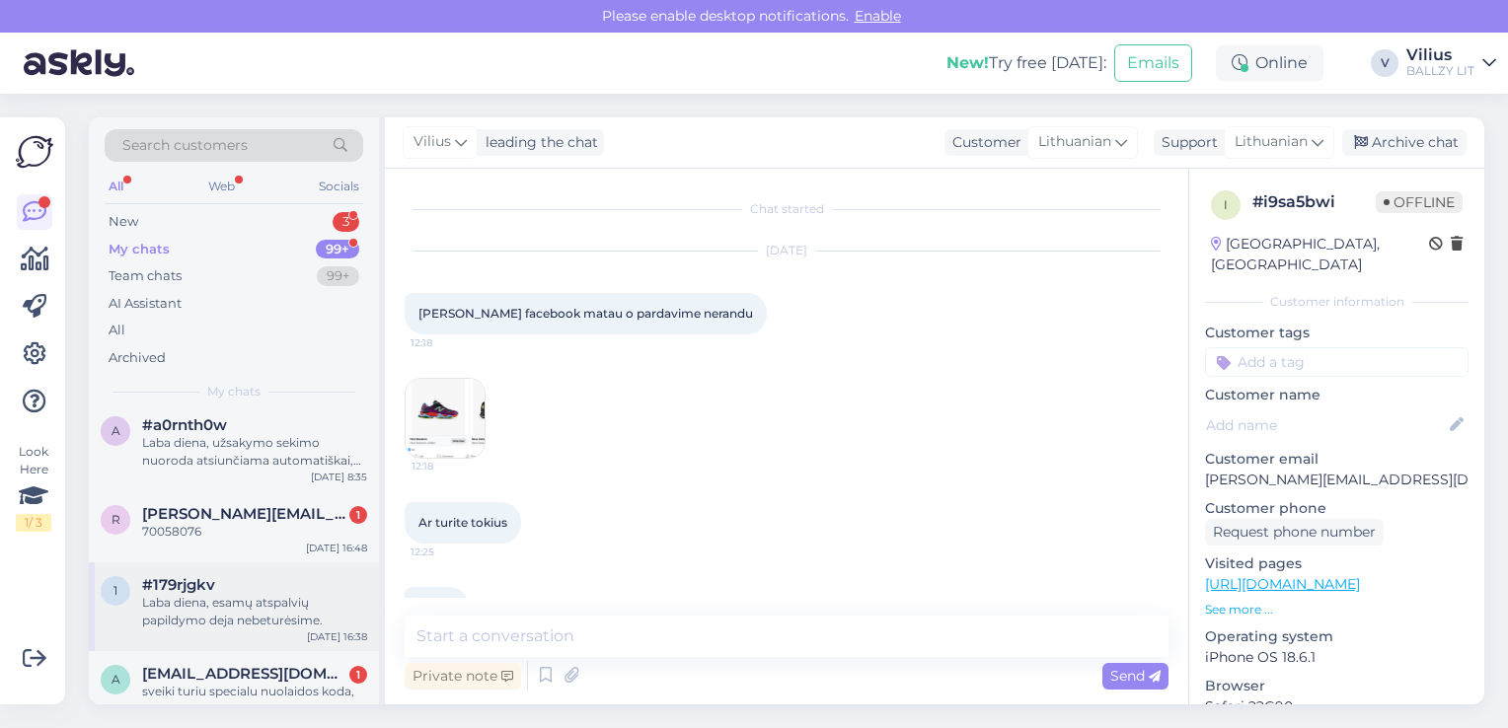
click at [237, 602] on div "Laba diena, esamų atspalvių papildymo deja nebeturėsime." at bounding box center [254, 612] width 225 height 36
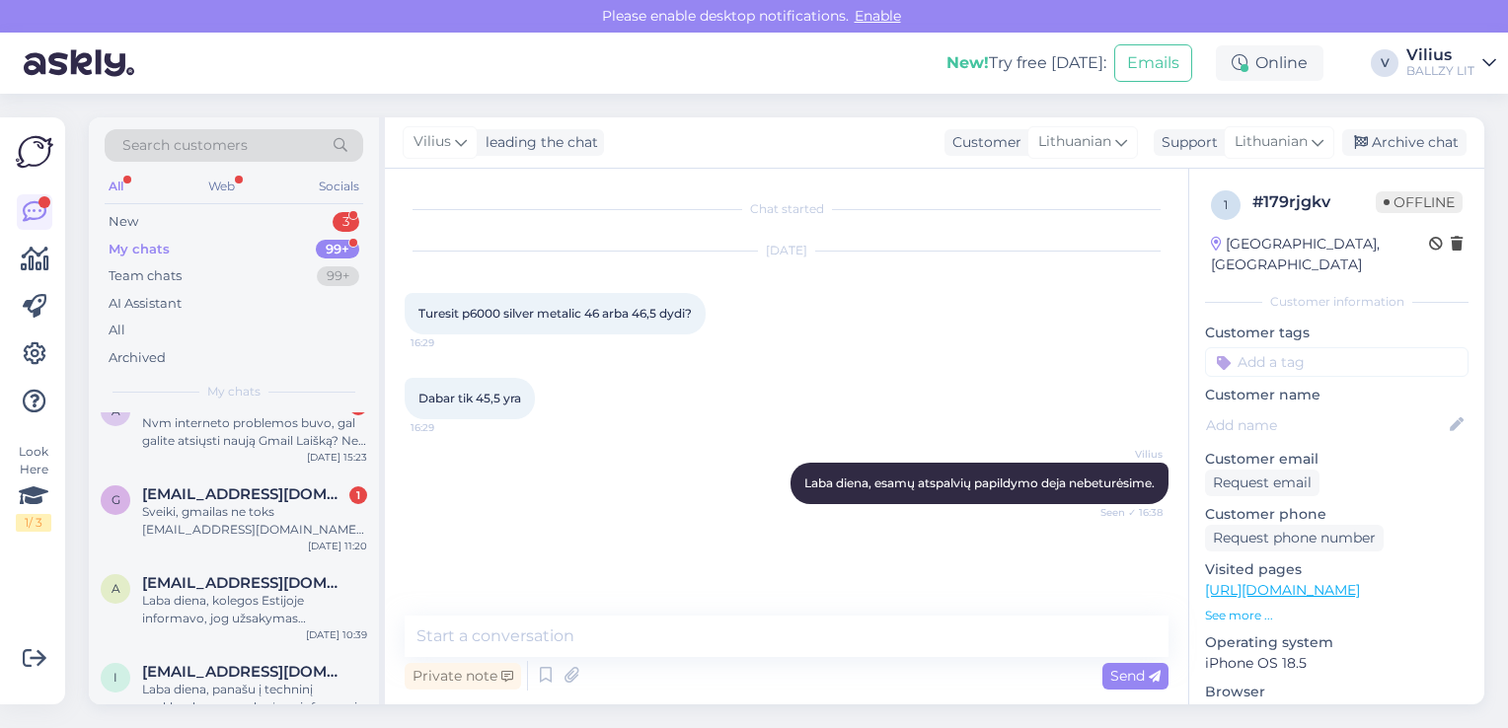
scroll to position [671, 0]
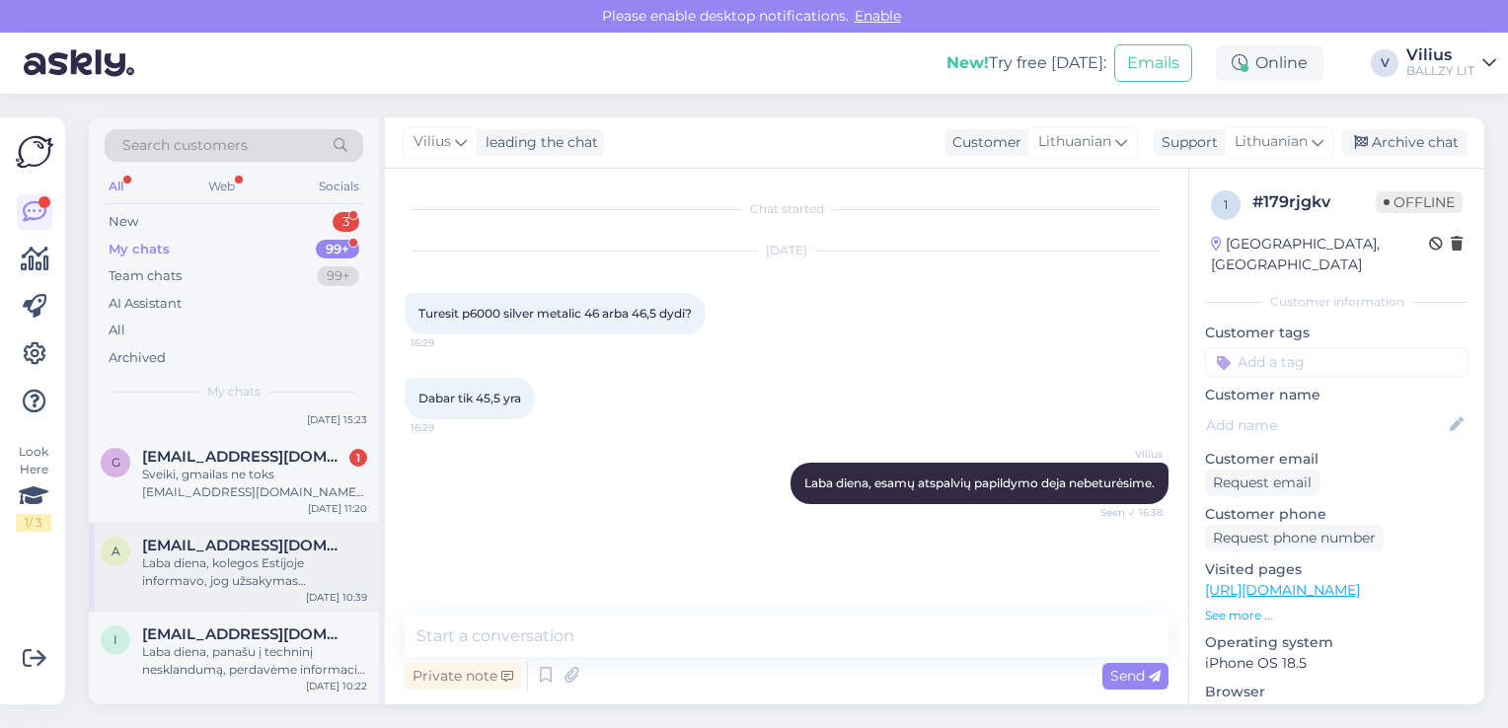
click at [232, 584] on div "Laba diena, kolegos Estijoje informavo, jog užsakymas patvirtintas ir apdorojam…" at bounding box center [254, 573] width 225 height 36
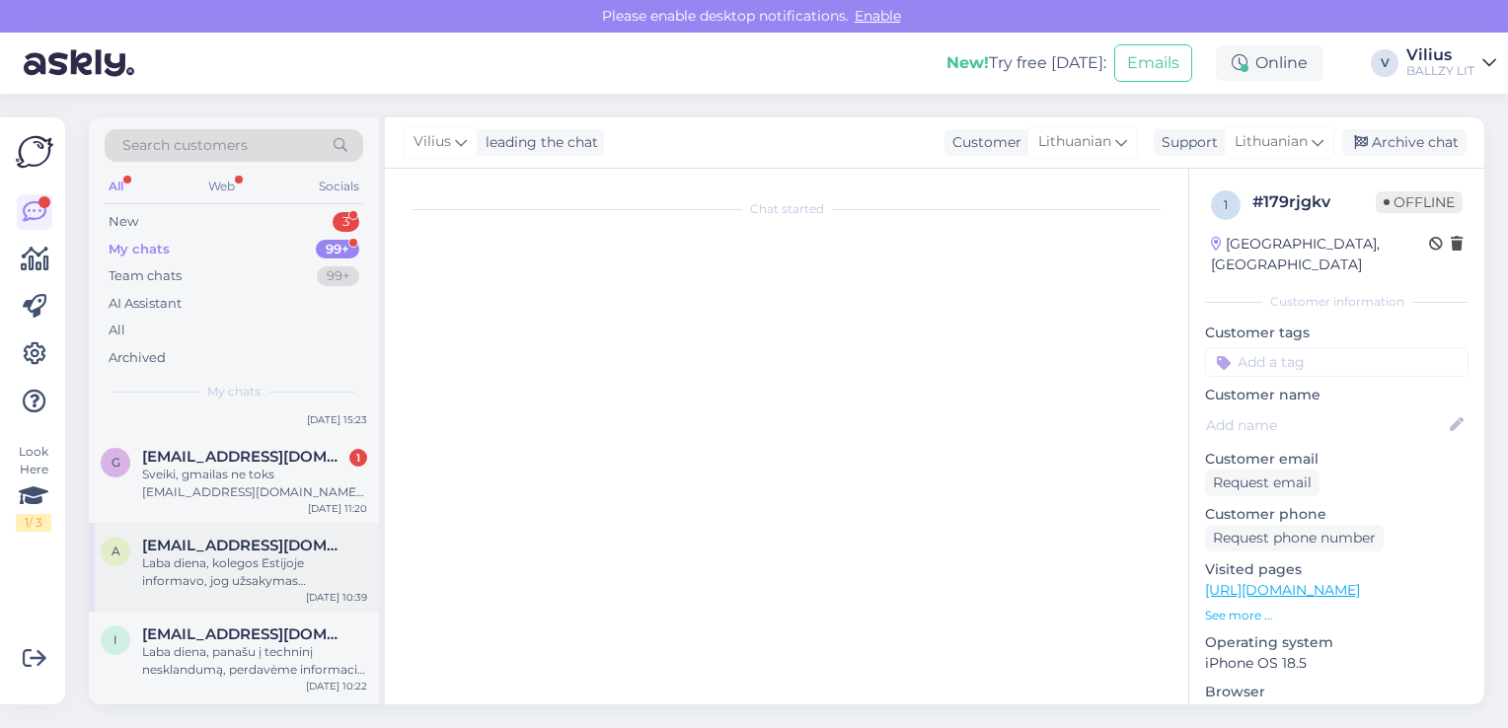
scroll to position [1156, 0]
